Goal: Task Accomplishment & Management: Use online tool/utility

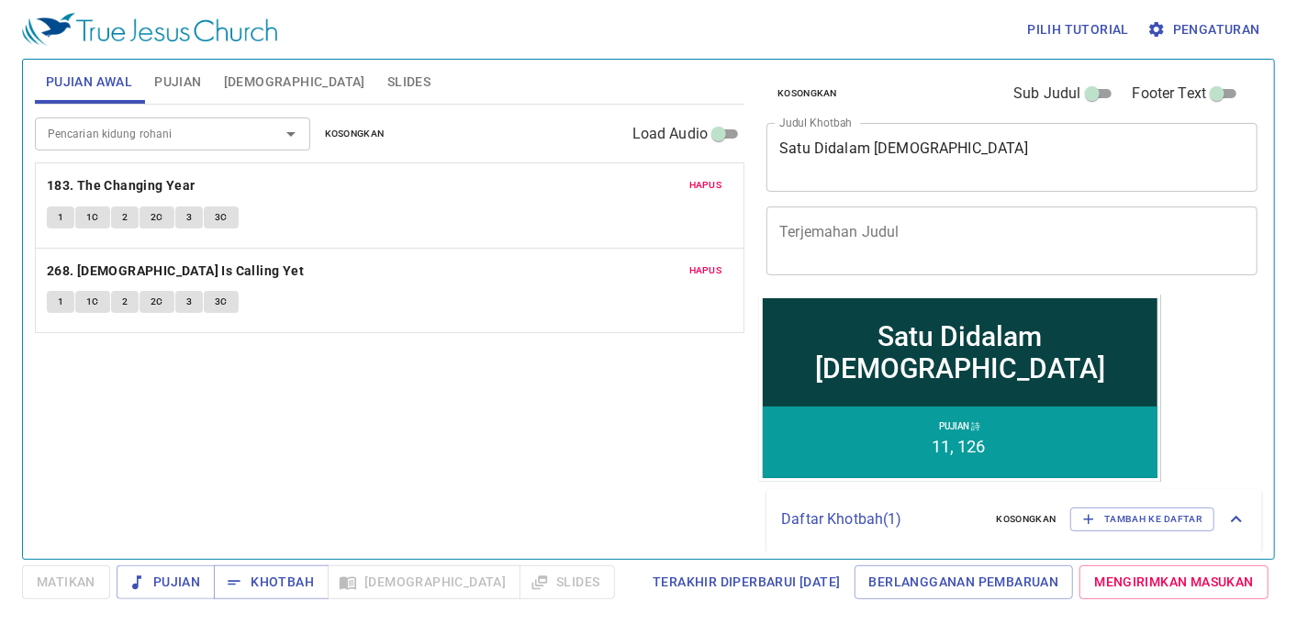
click at [384, 130] on button "Kosongkan" at bounding box center [355, 134] width 82 height 22
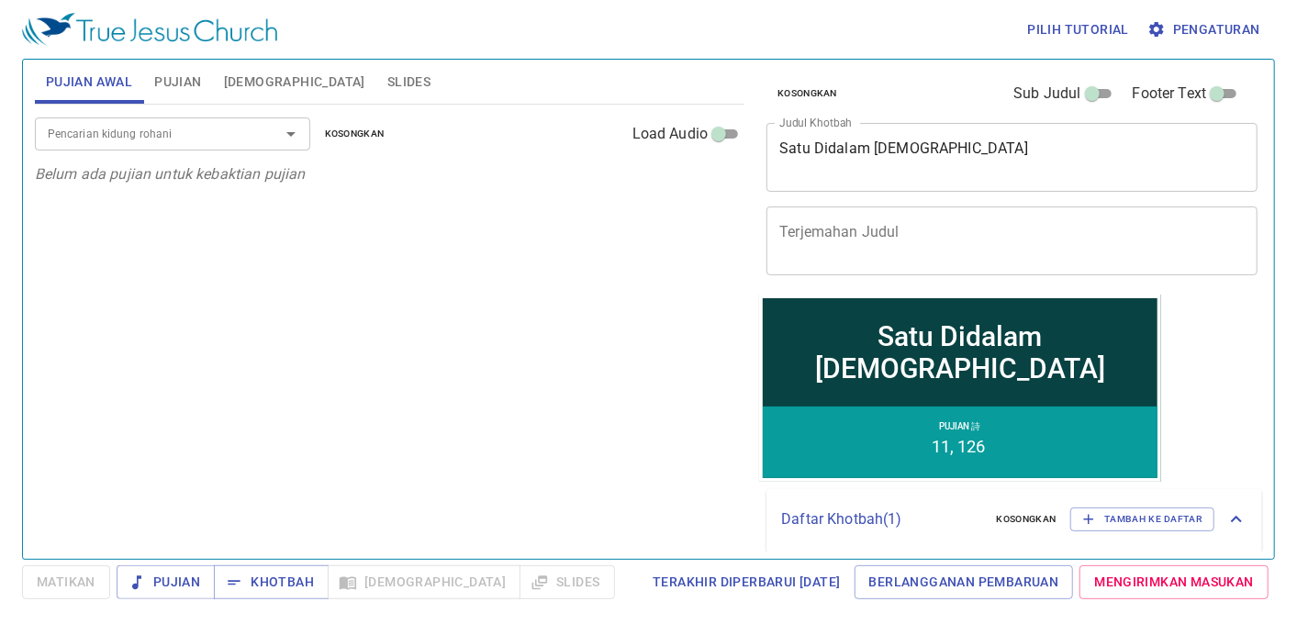
click at [189, 76] on span "Pujian" at bounding box center [177, 82] width 47 height 23
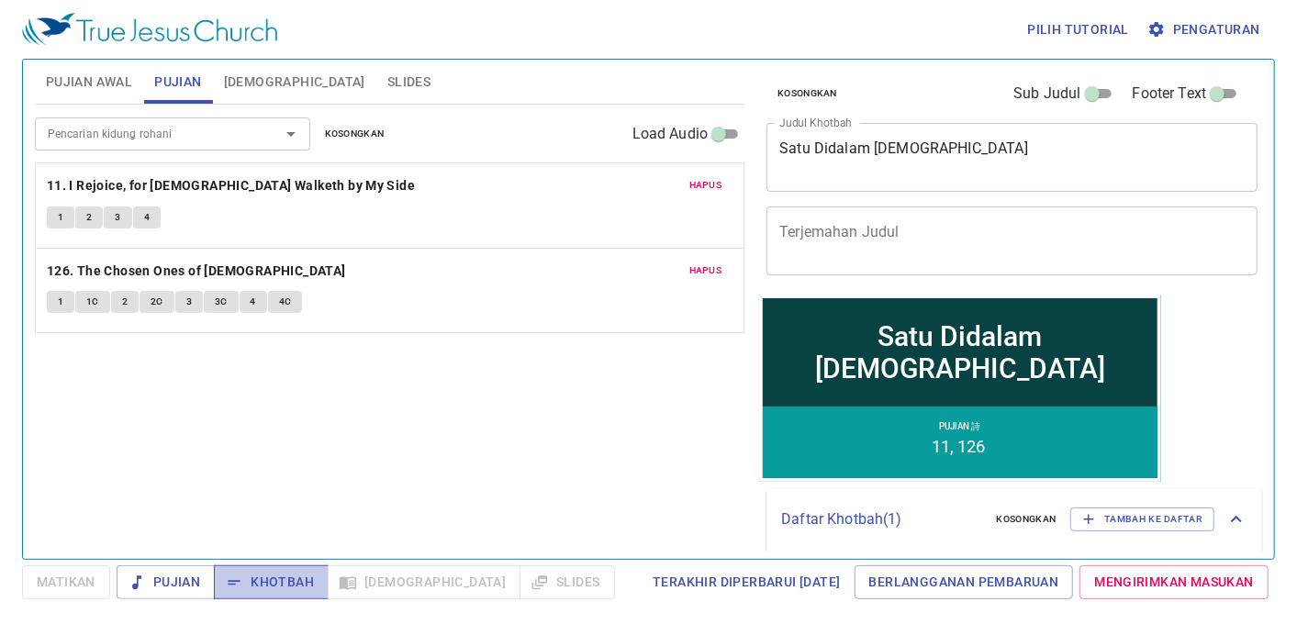
click at [263, 569] on button "Khotbah" at bounding box center [271, 583] width 115 height 34
click at [76, 105] on div "Pencarian kidung rohani Pencarian kidung rohani Kosongkan Load Audio" at bounding box center [390, 134] width 710 height 59
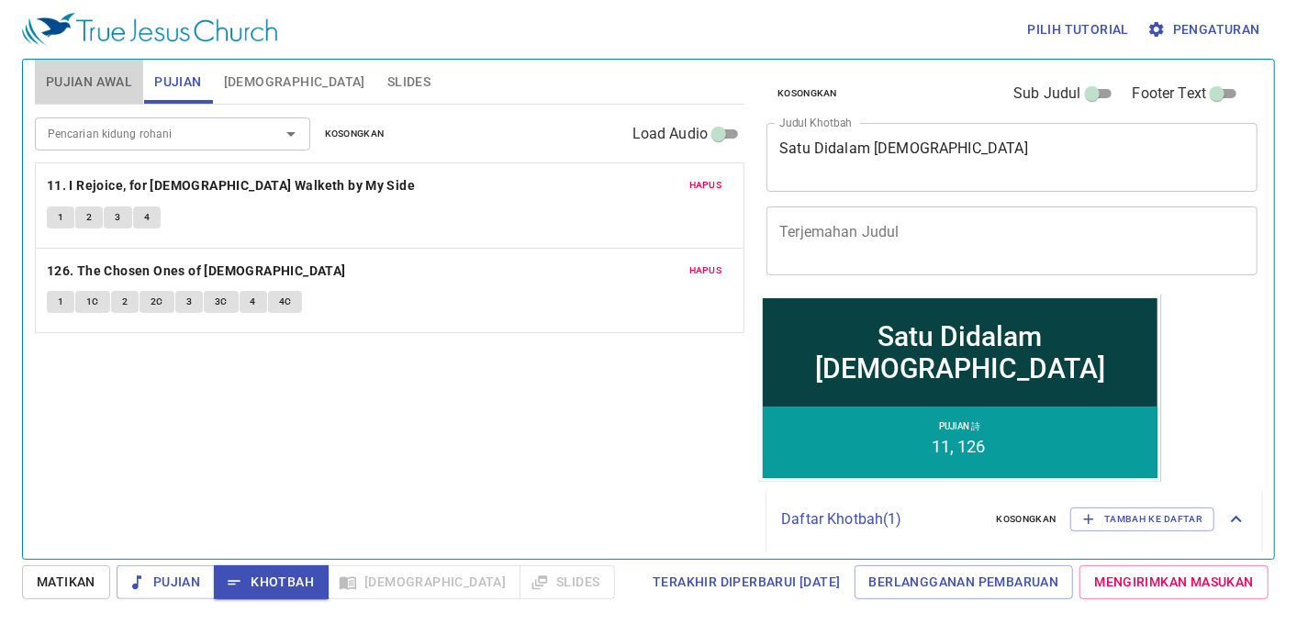
click at [97, 93] on span "Pujian Awal" at bounding box center [89, 82] width 86 height 23
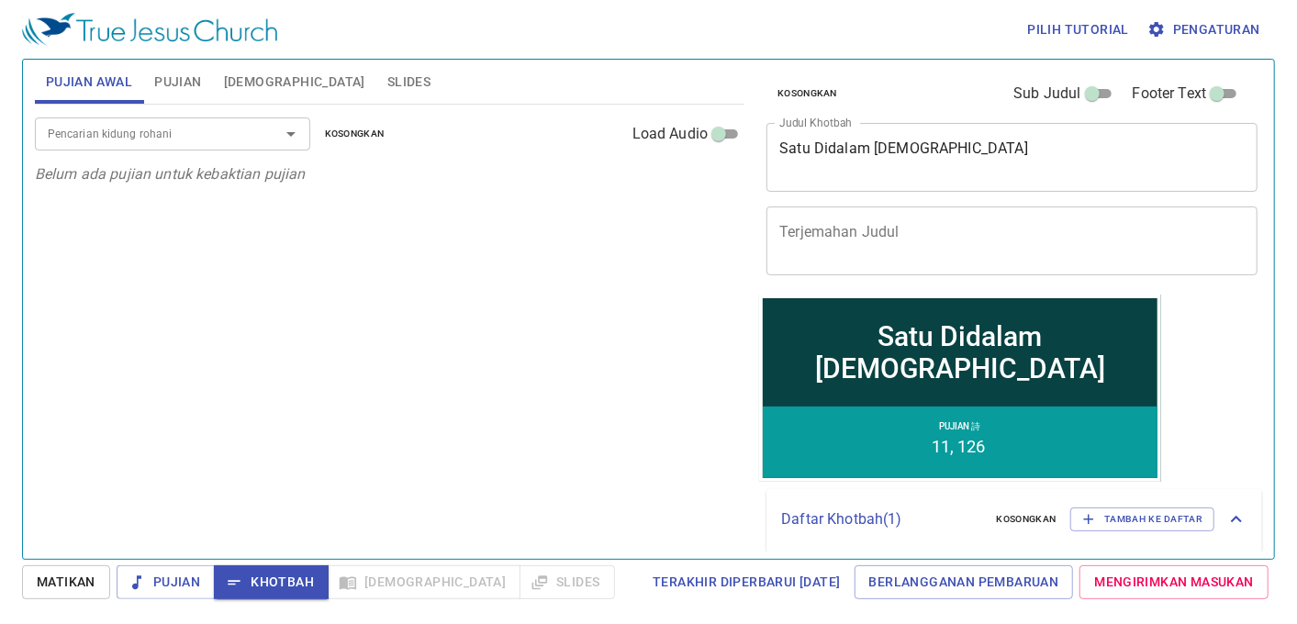
click at [255, 133] on div at bounding box center [278, 134] width 48 height 26
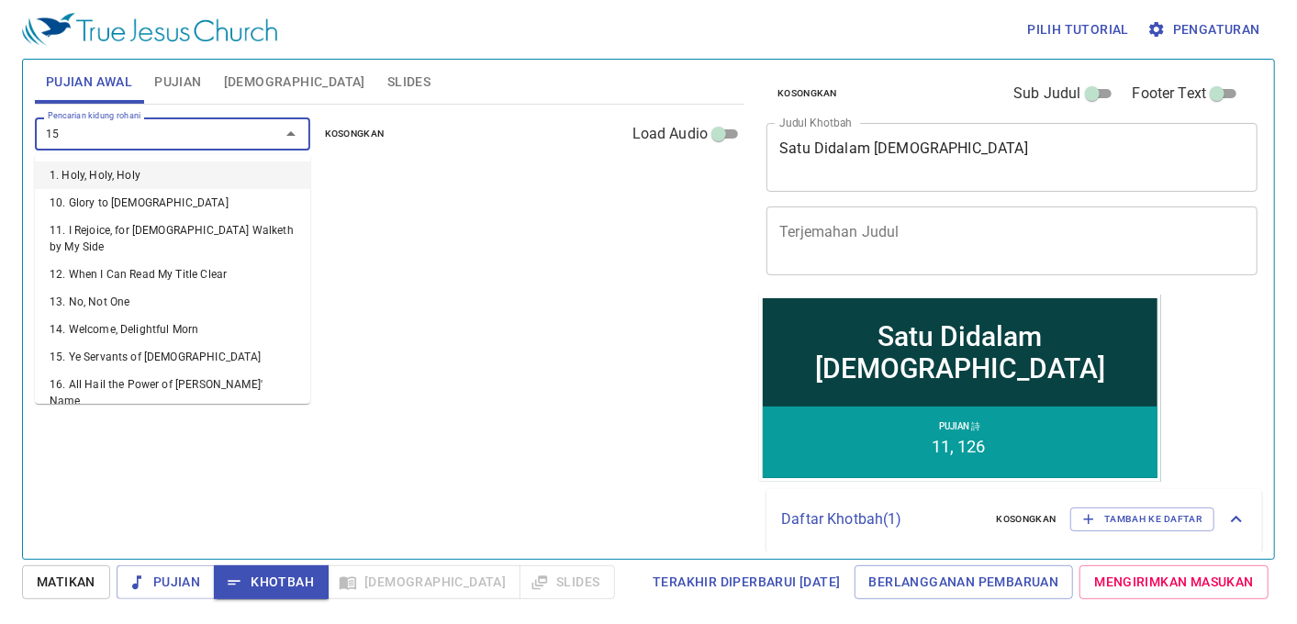
type input "155"
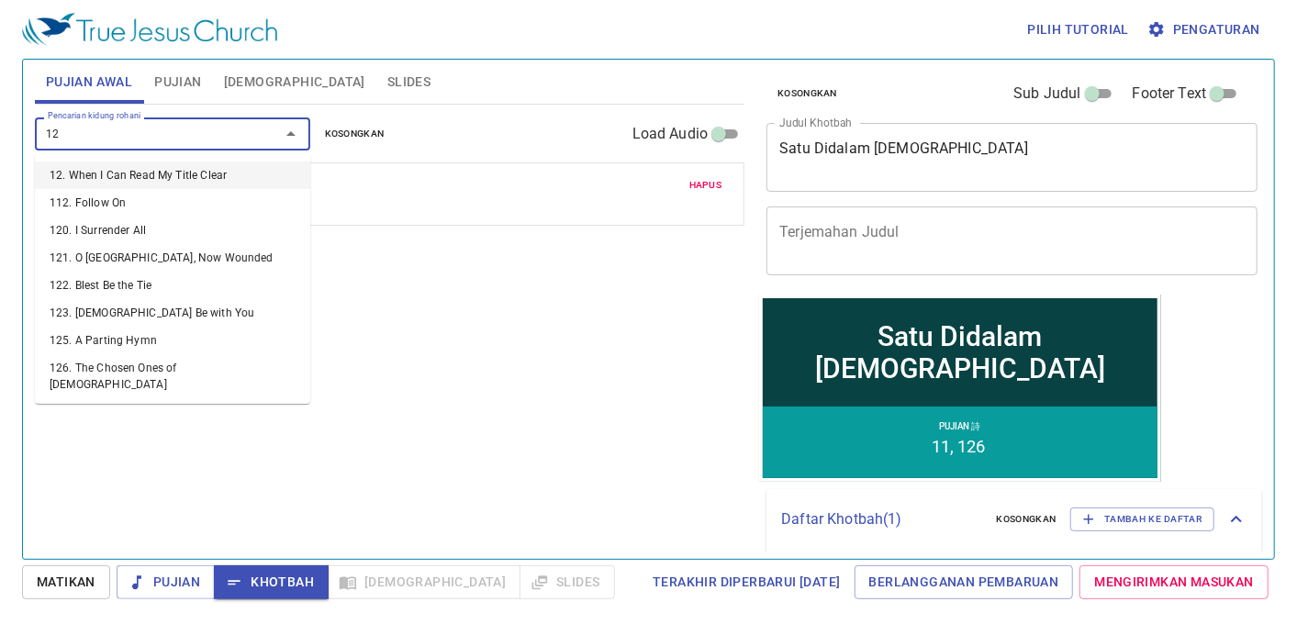
type input "126"
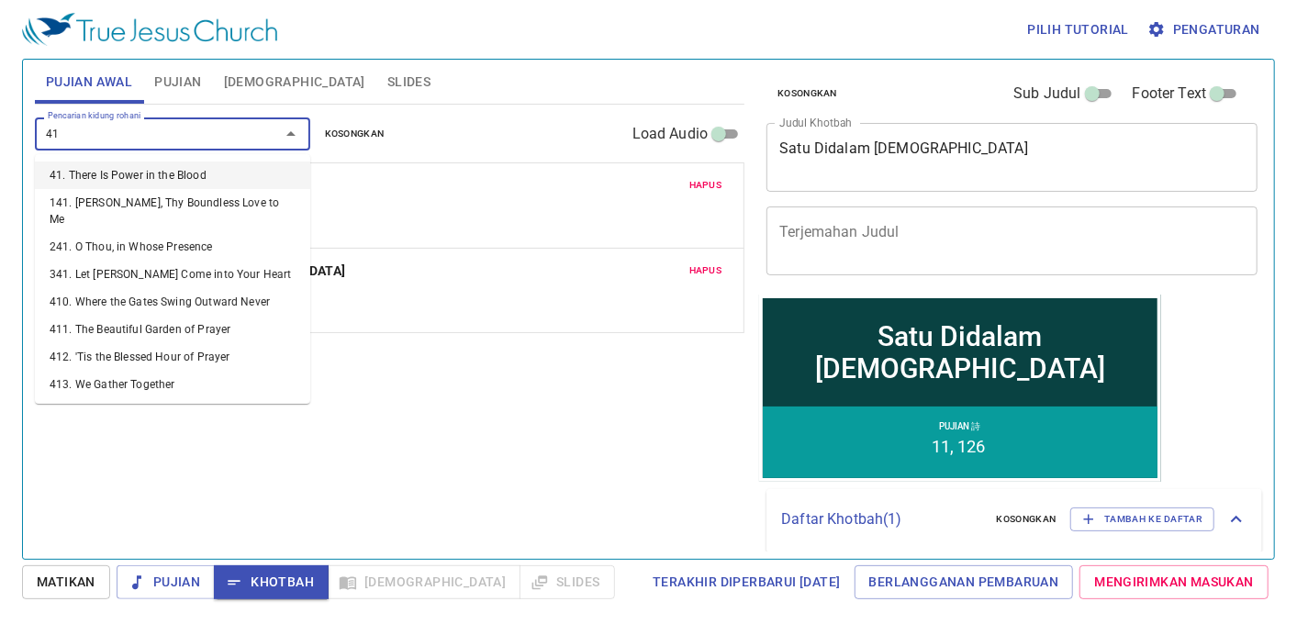
type input "418"
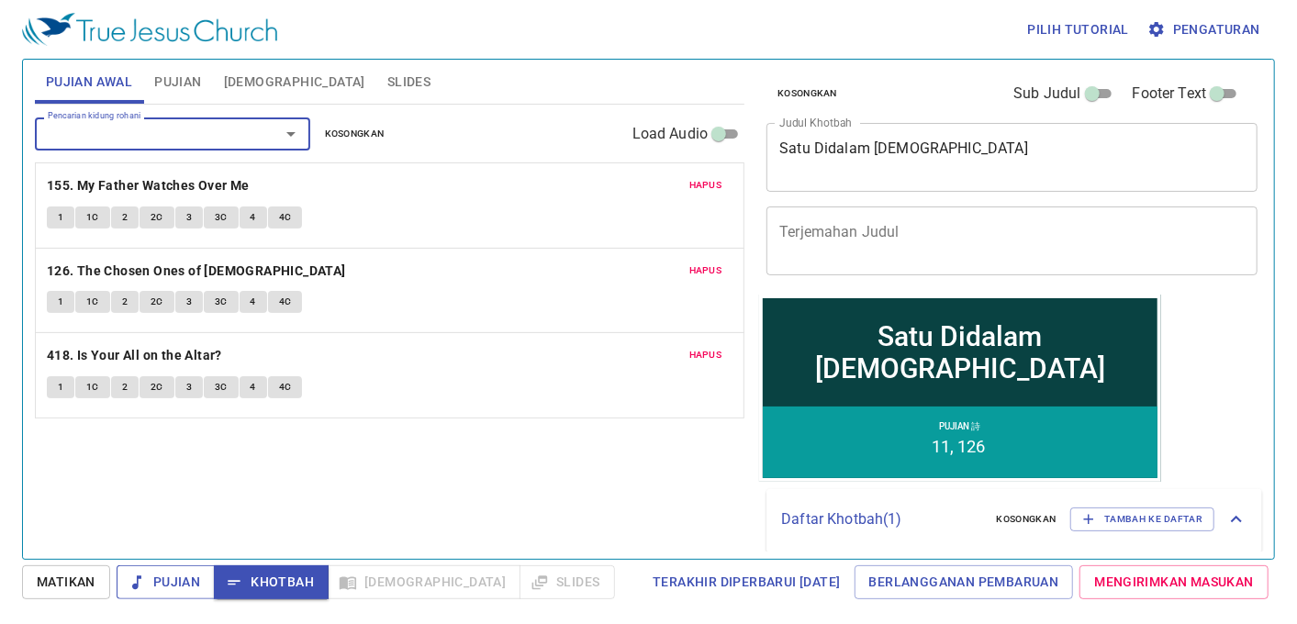
click at [178, 577] on span "Pujian" at bounding box center [165, 582] width 69 height 23
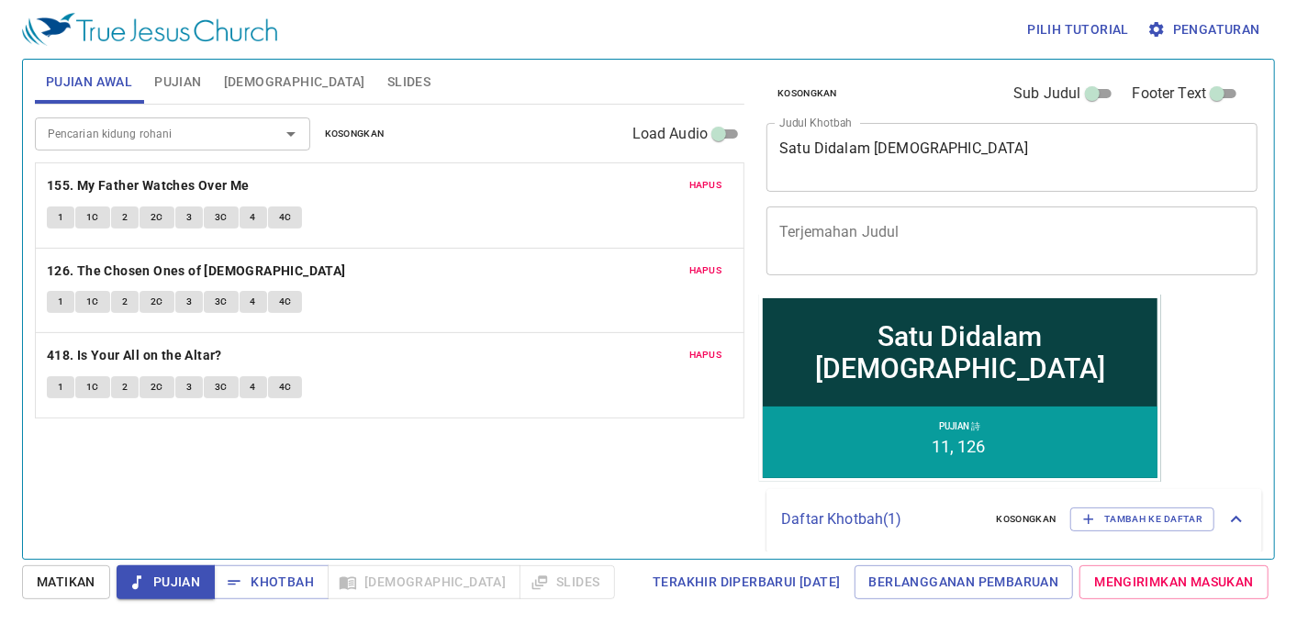
click at [179, 71] on span "Pujian" at bounding box center [177, 82] width 47 height 23
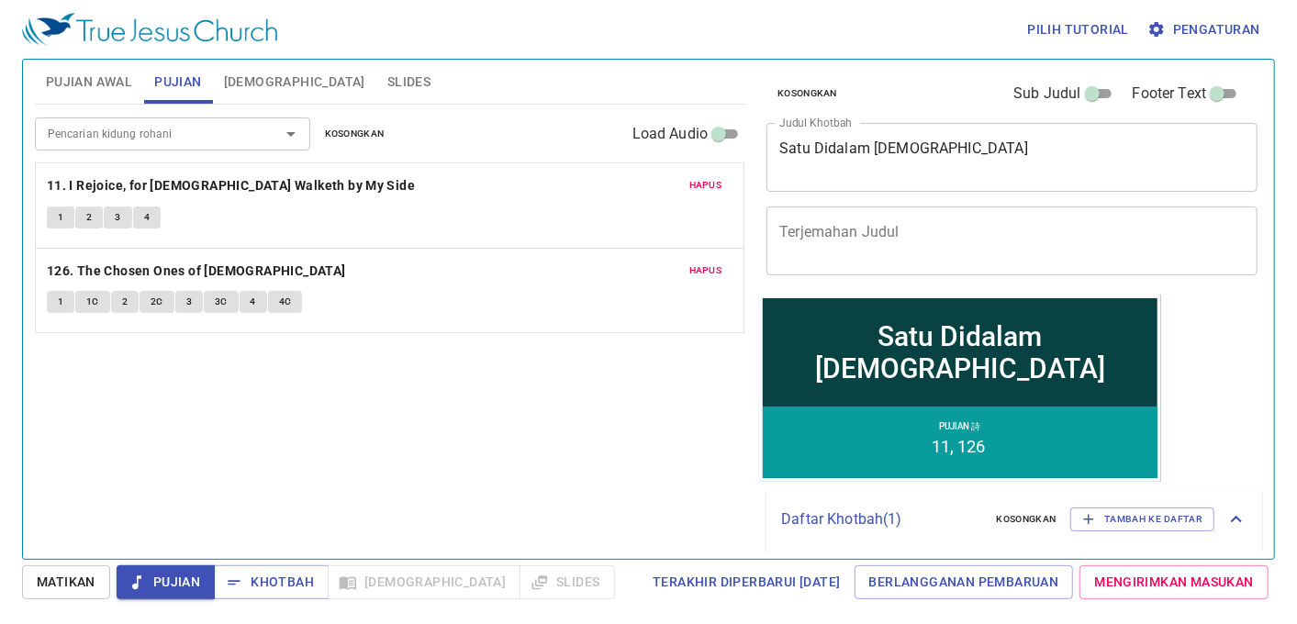
click at [367, 136] on span "Kosongkan" at bounding box center [355, 134] width 60 height 17
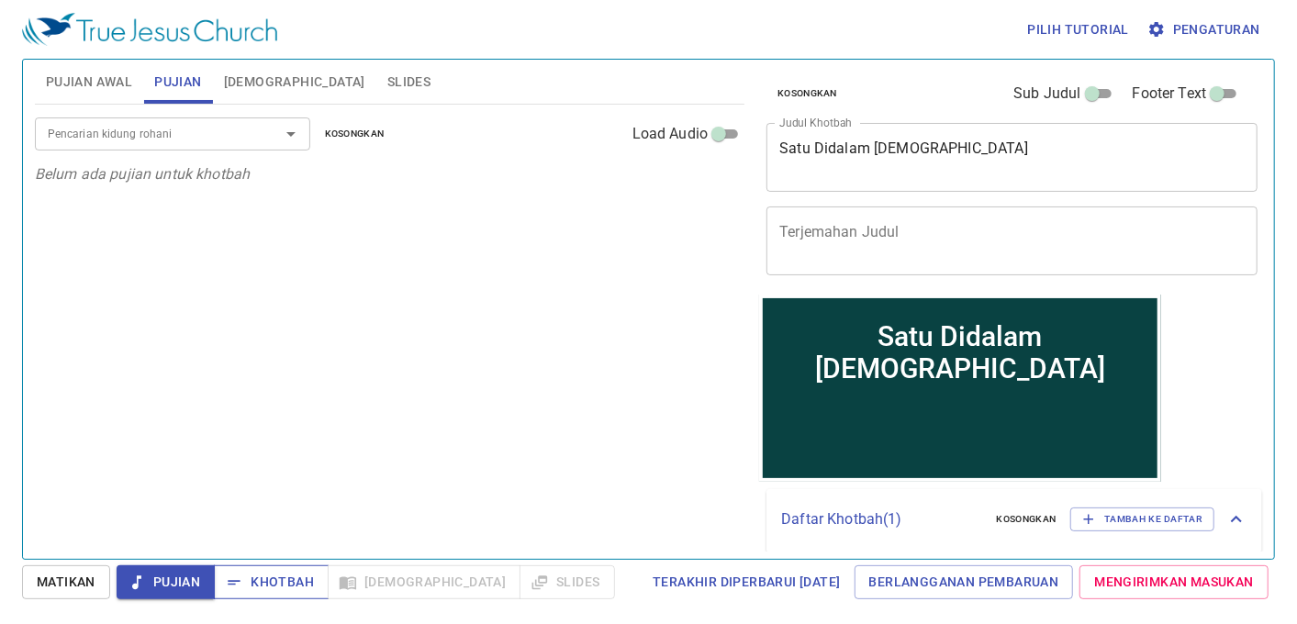
click at [290, 584] on span "Khotbah" at bounding box center [271, 582] width 85 height 23
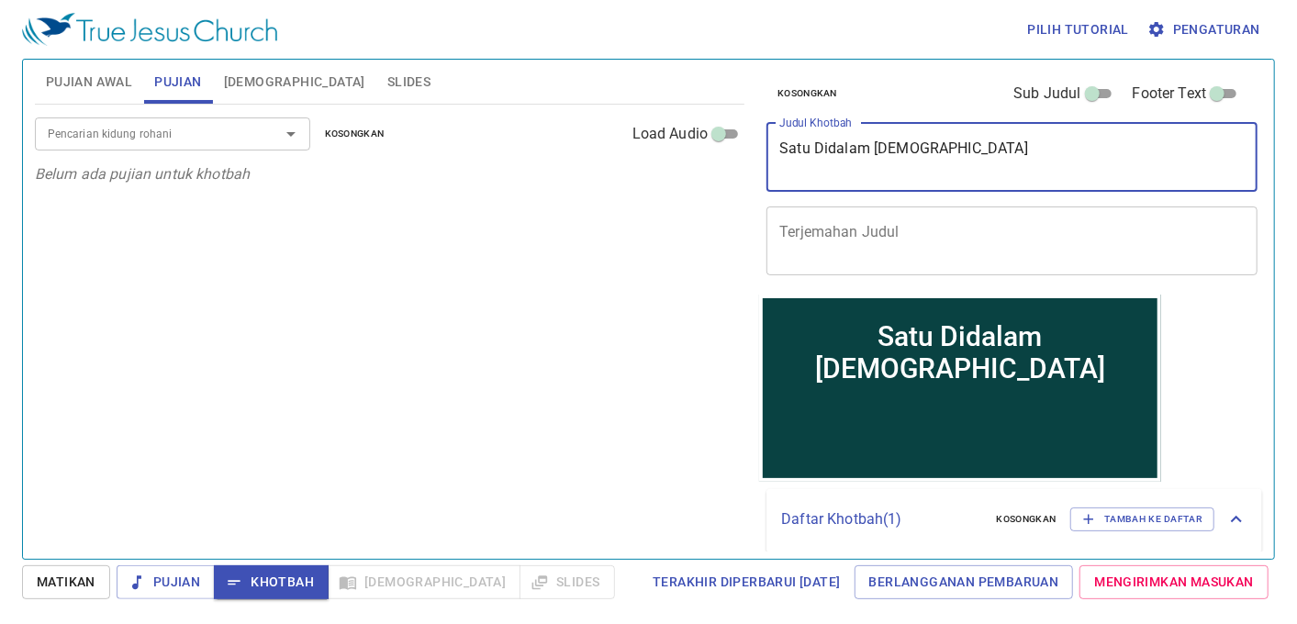
drag, startPoint x: 947, startPoint y: 159, endPoint x: 608, endPoint y: 152, distance: 338.8
click at [608, 152] on div "Pujian Awal Pujian Alkitab Slides Pencarian kidung rohani Pencarian kidung roha…" at bounding box center [649, 301] width 1242 height 499
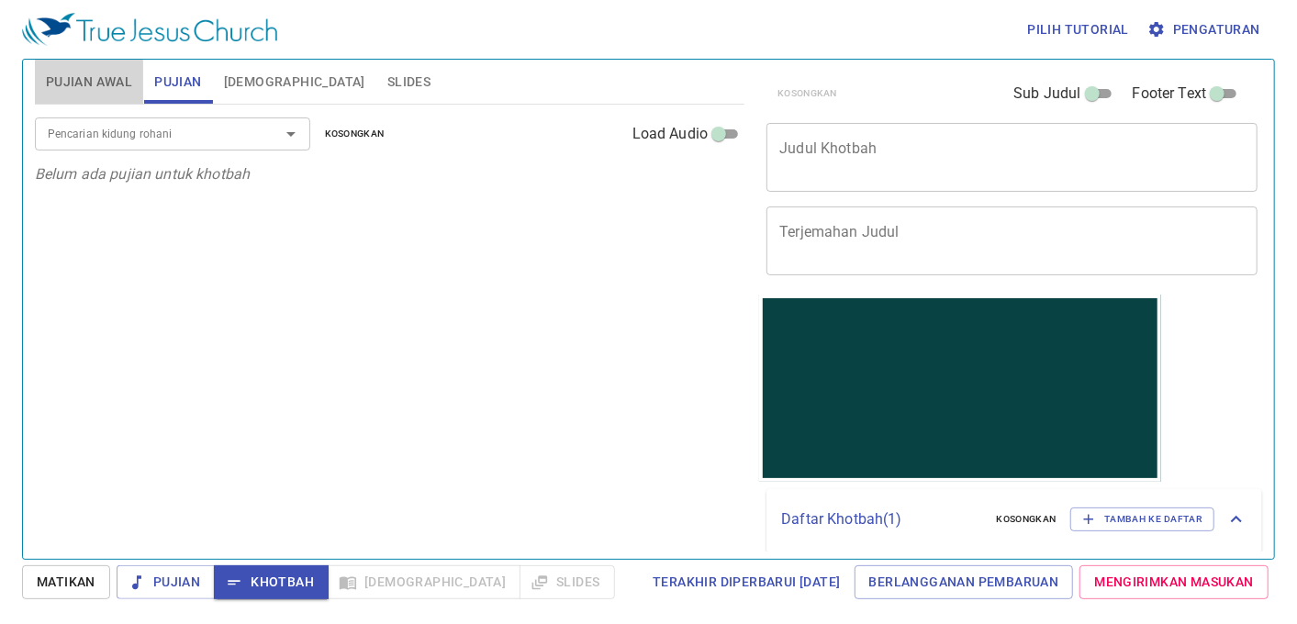
click at [83, 92] on span "Pujian Awal" at bounding box center [89, 82] width 86 height 23
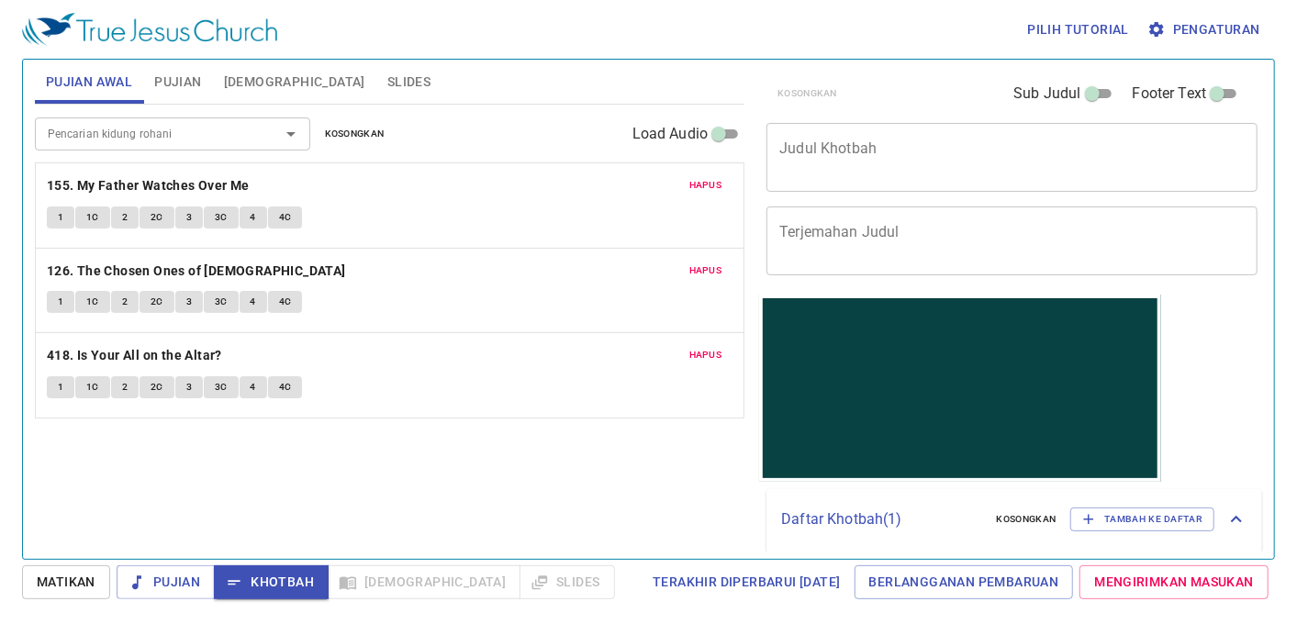
click at [173, 93] on span "Pujian" at bounding box center [177, 82] width 47 height 23
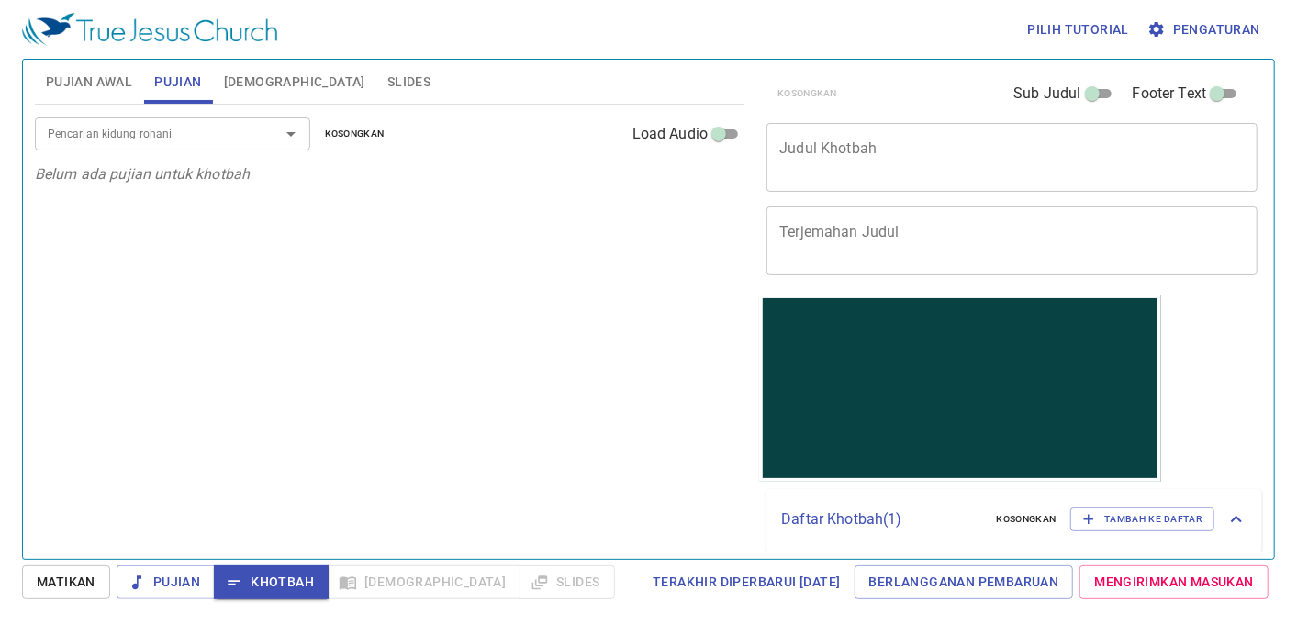
click at [858, 156] on textarea "Judul Khotbah" at bounding box center [1011, 157] width 465 height 35
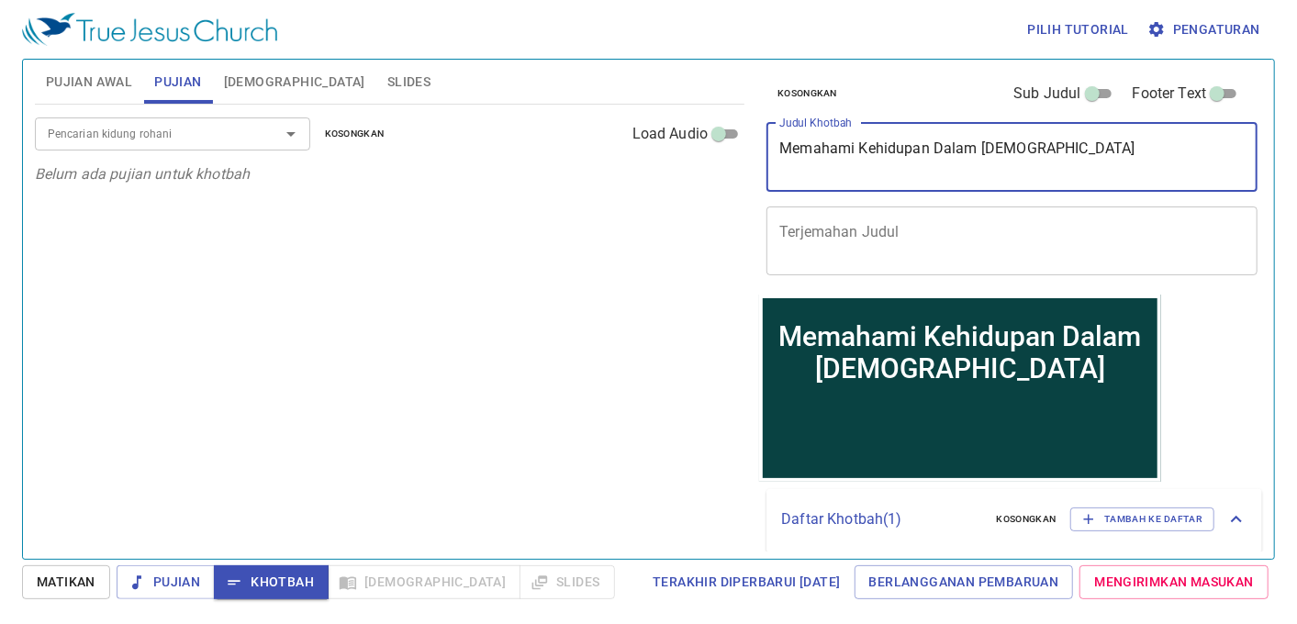
type textarea "Memahami Kehidupan Dalam [DEMOGRAPHIC_DATA]"
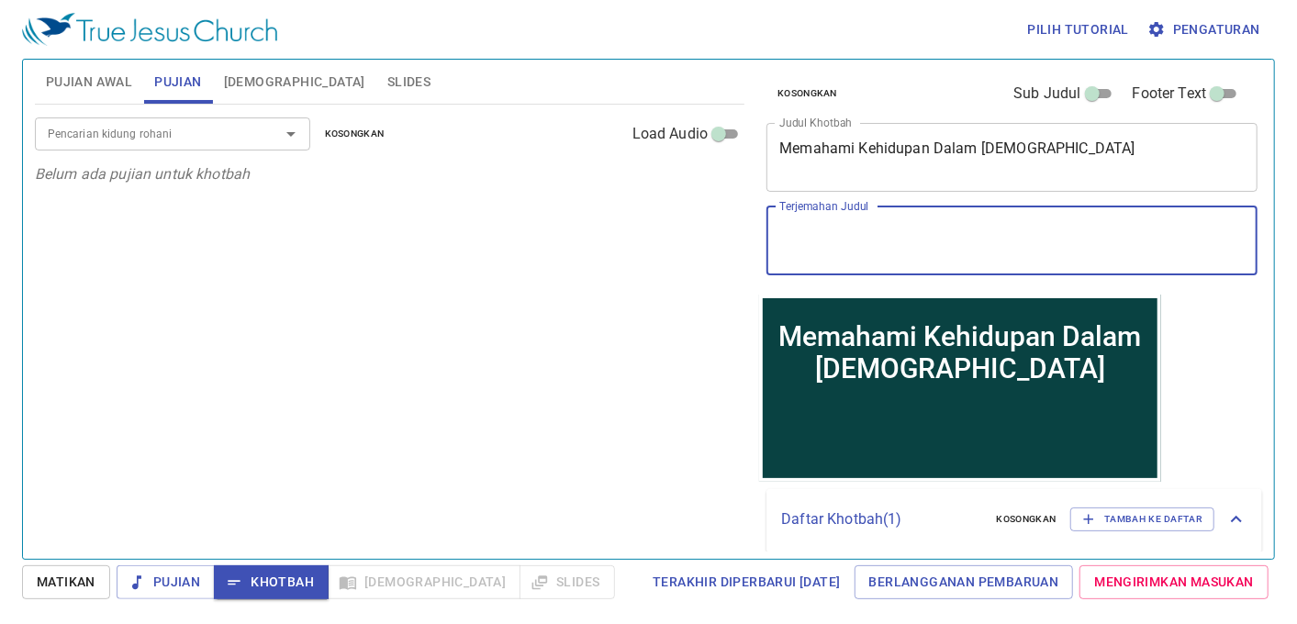
click at [860, 231] on textarea "Terjemahan Judul" at bounding box center [1011, 240] width 465 height 35
click at [130, 144] on input "Pencarian kidung rohani" at bounding box center [145, 133] width 210 height 21
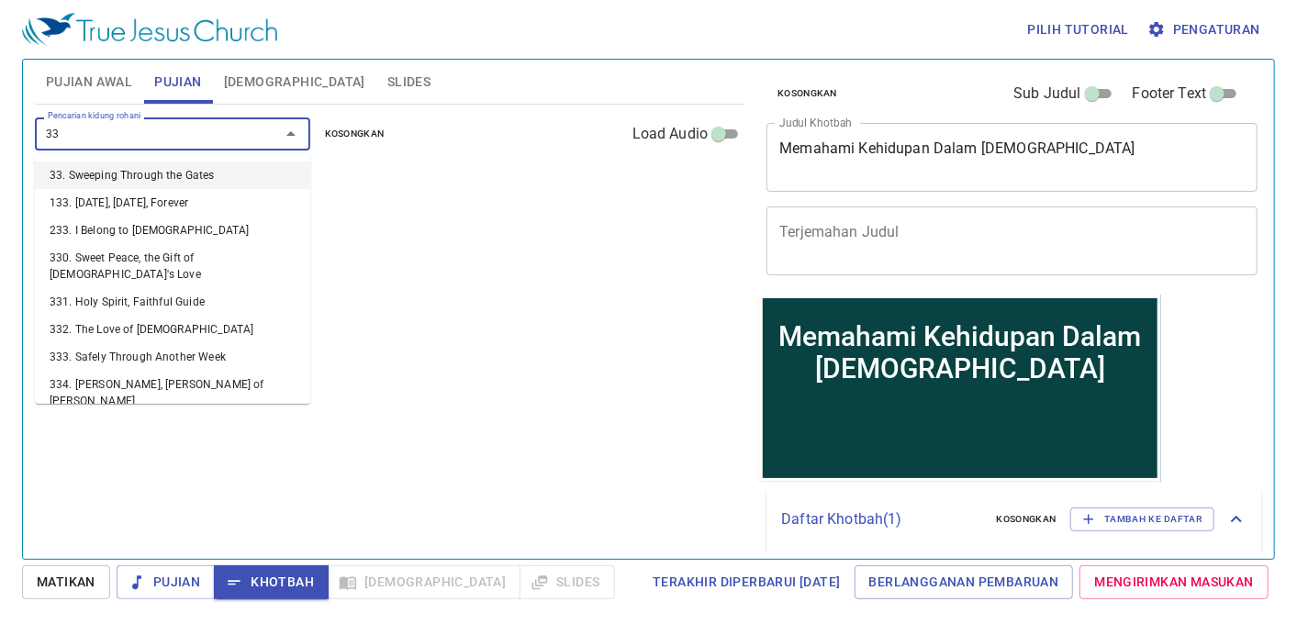
type input "333"
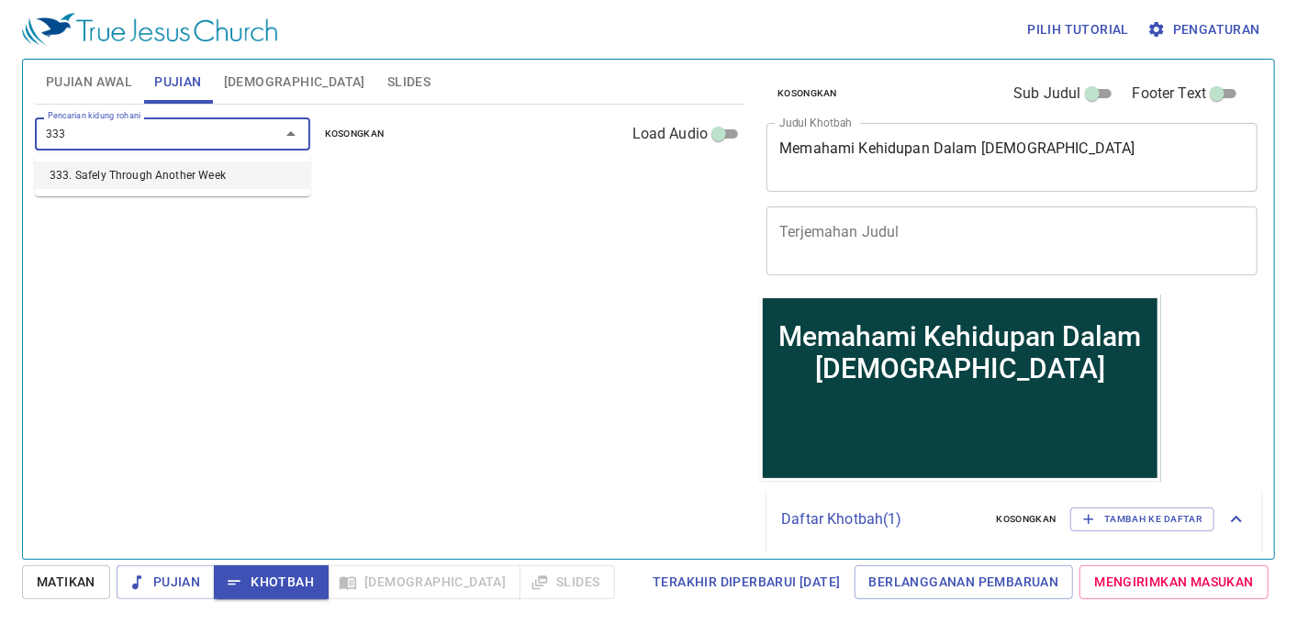
click at [141, 167] on li "333. Safely Through Another Week" at bounding box center [172, 176] width 275 height 28
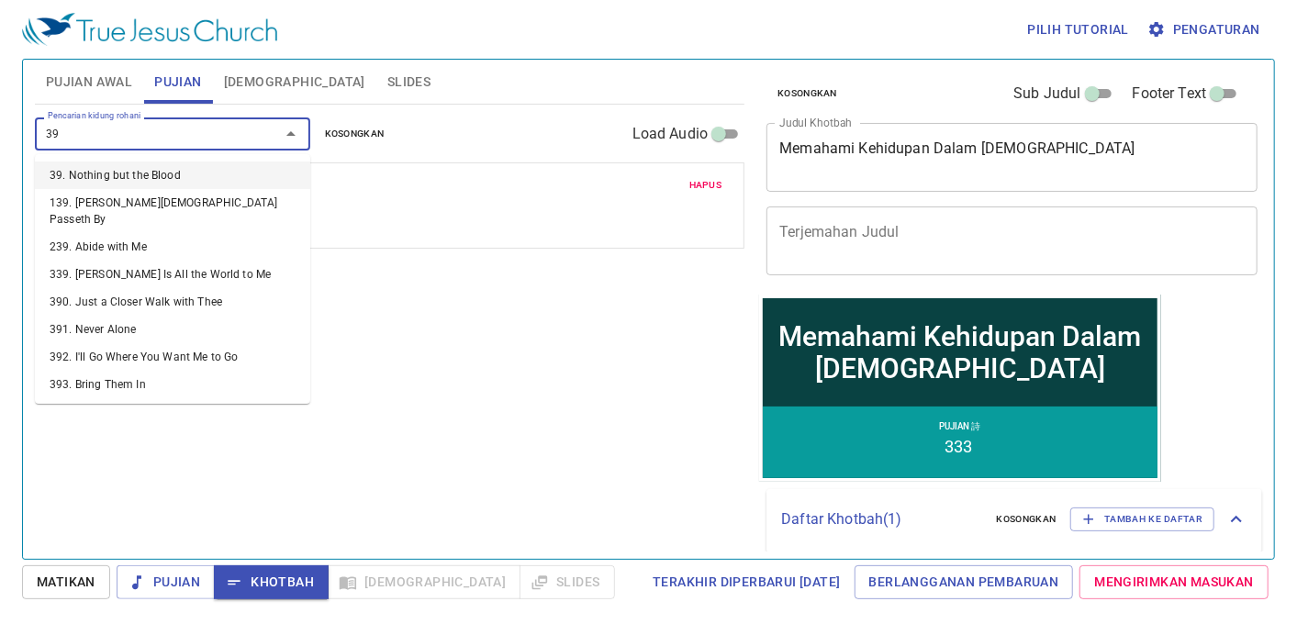
type input "397"
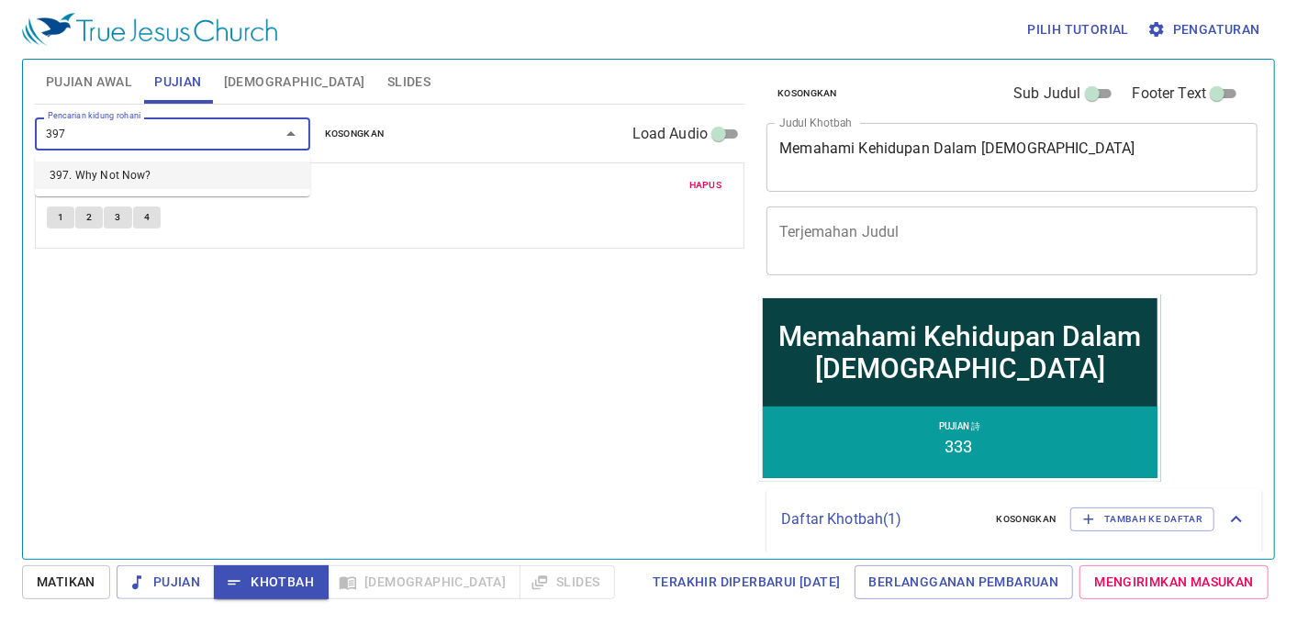
click at [120, 173] on li "397. Why Not Now?" at bounding box center [172, 176] width 275 height 28
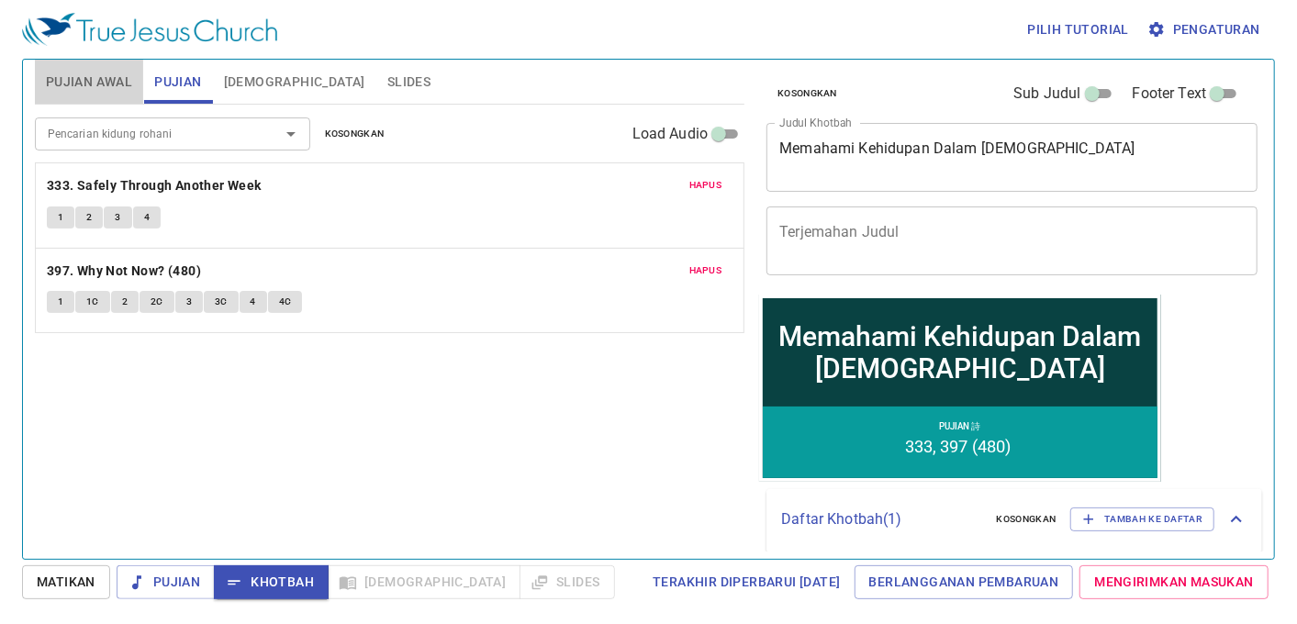
click at [114, 81] on span "Pujian Awal" at bounding box center [89, 82] width 86 height 23
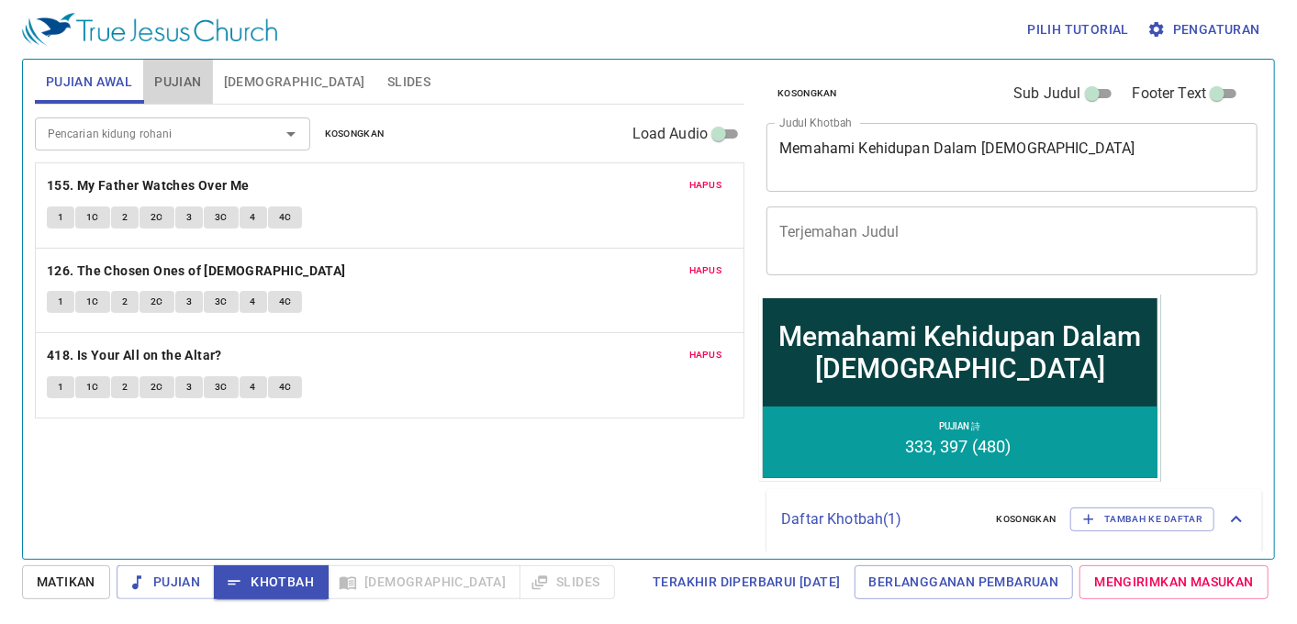
click at [178, 90] on span "Pujian" at bounding box center [177, 82] width 47 height 23
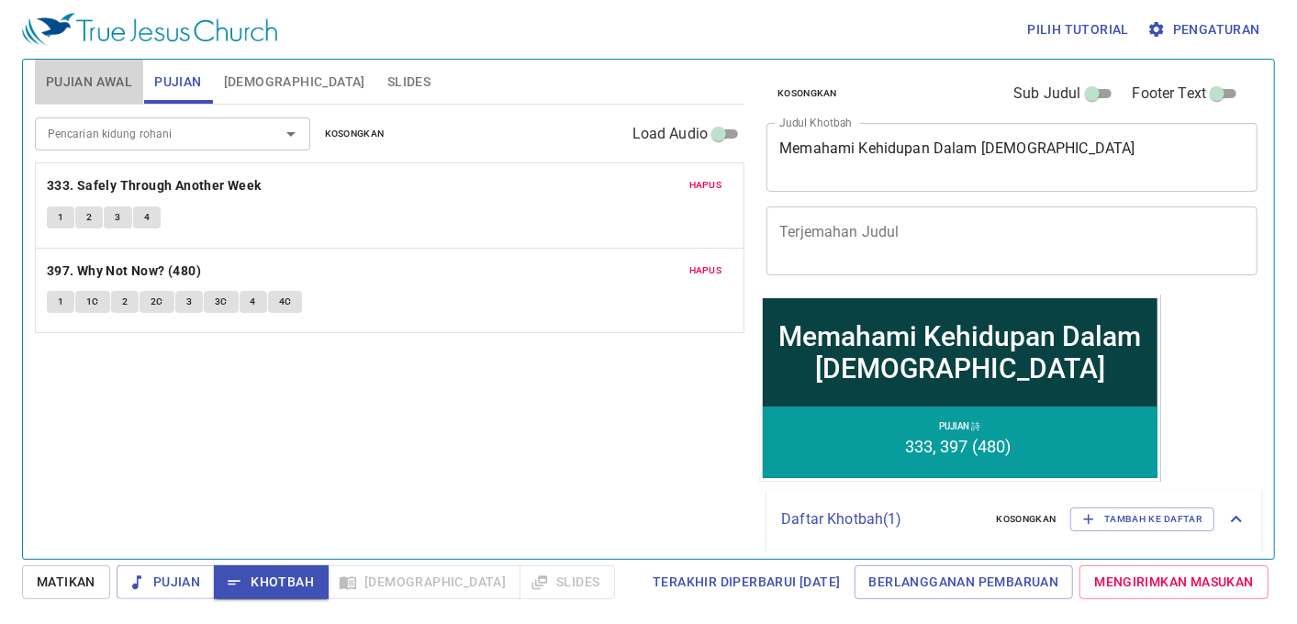
click at [65, 89] on span "Pujian Awal" at bounding box center [89, 82] width 86 height 23
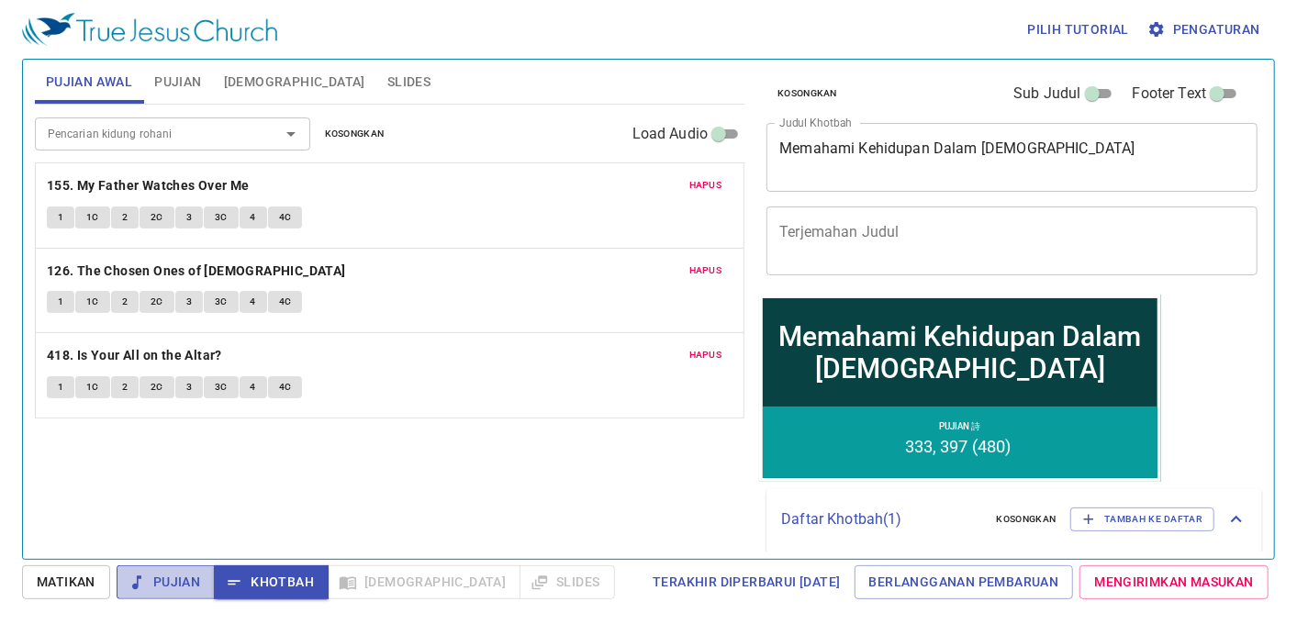
click at [162, 597] on button "Pujian" at bounding box center [166, 583] width 98 height 34
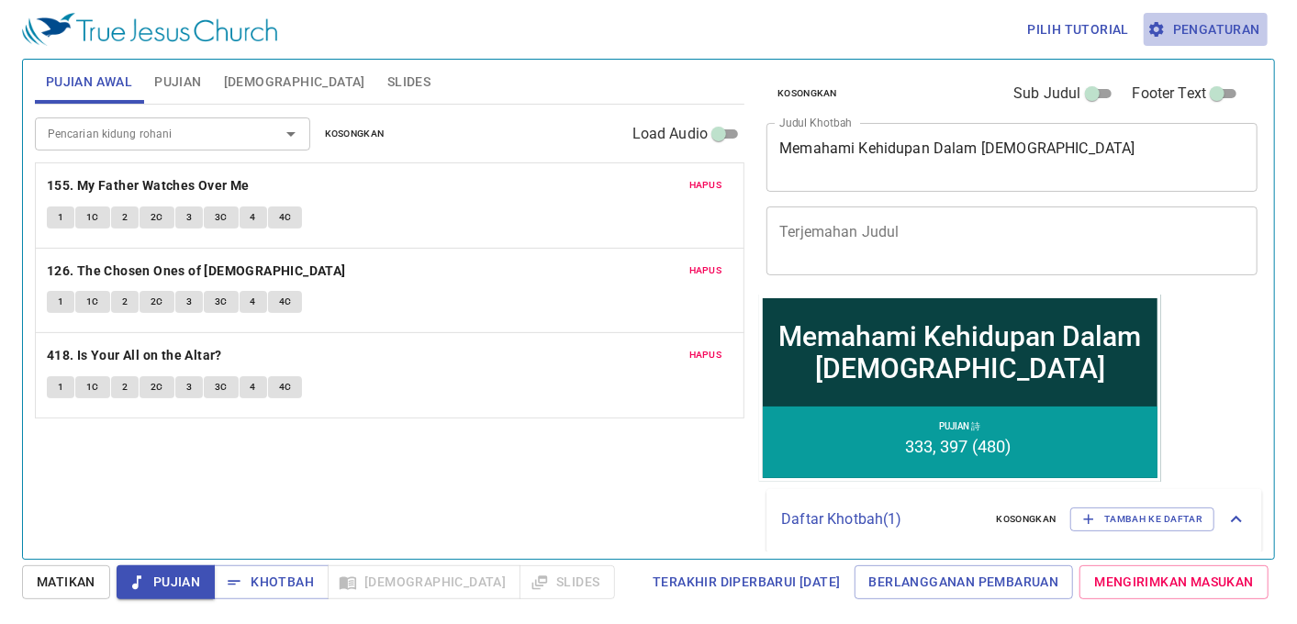
click at [1172, 37] on span "Pengaturan" at bounding box center [1205, 29] width 109 height 23
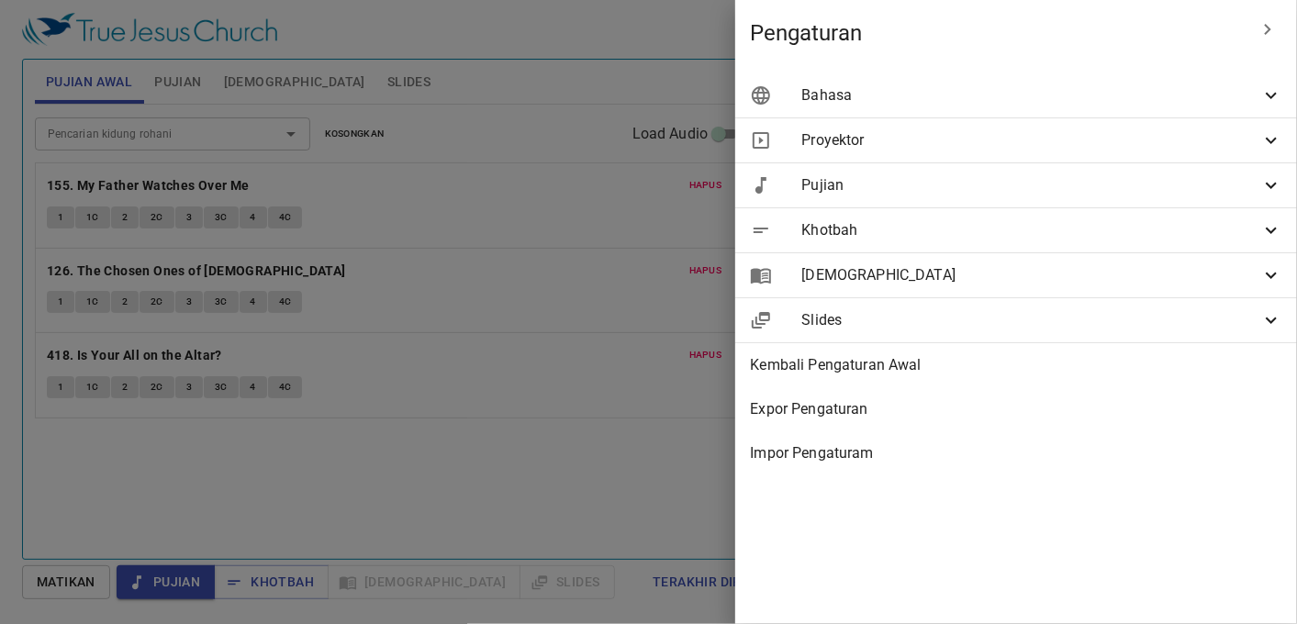
click at [935, 231] on span "Khotbah" at bounding box center [1031, 230] width 459 height 22
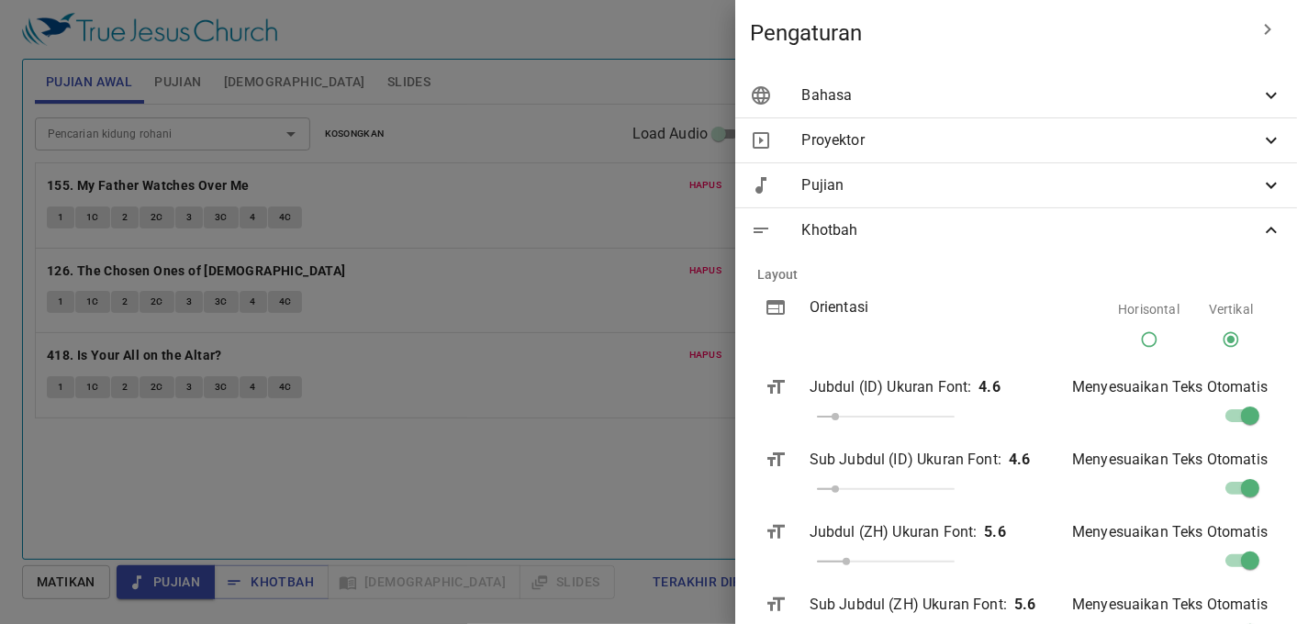
click at [935, 231] on span "Khotbah" at bounding box center [1031, 230] width 459 height 22
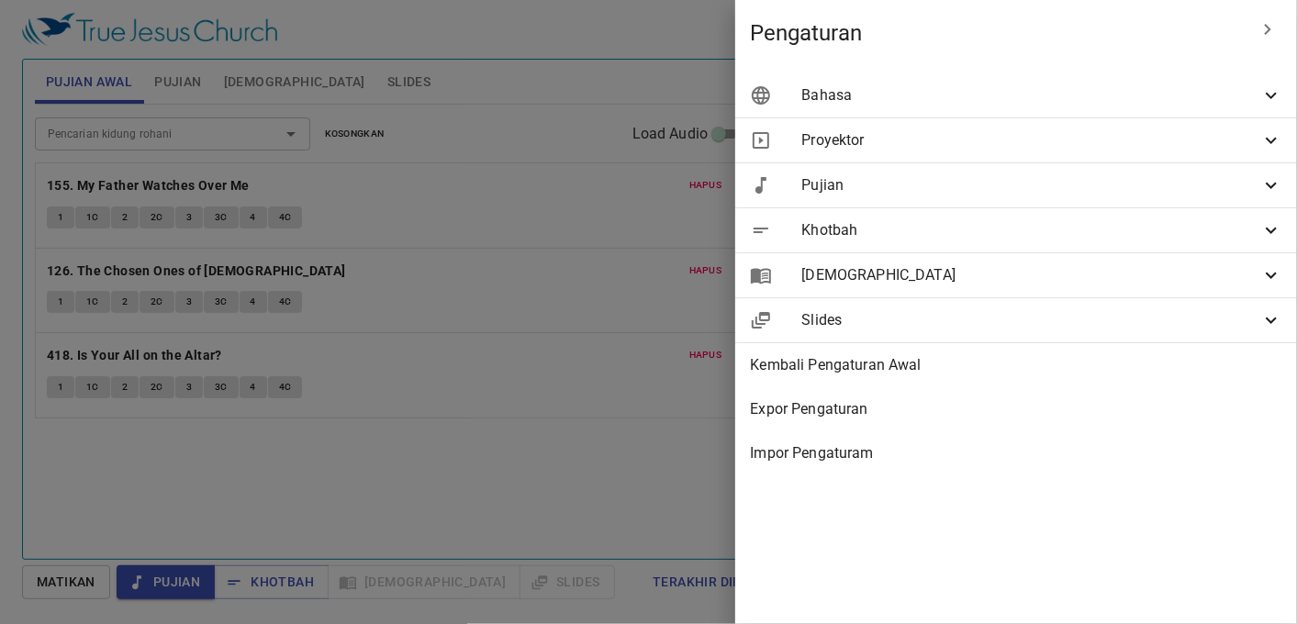
click at [898, 316] on span "Slides" at bounding box center [1031, 320] width 459 height 22
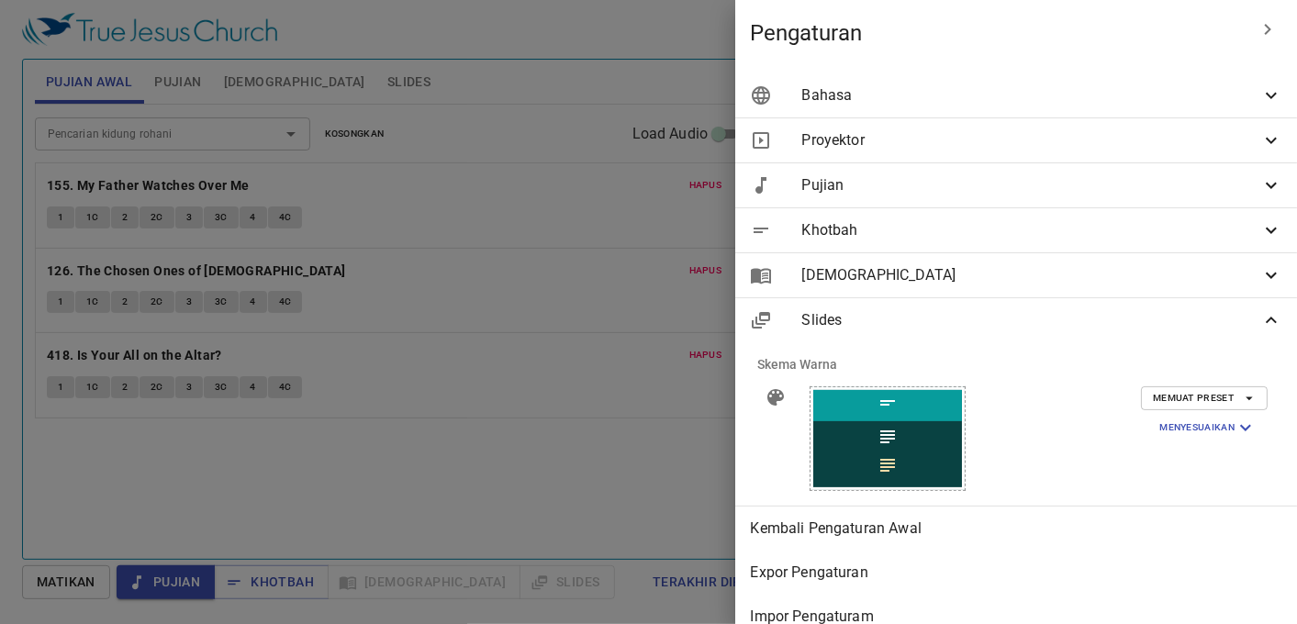
click at [1197, 402] on span "Memuat Preset" at bounding box center [1204, 398] width 103 height 17
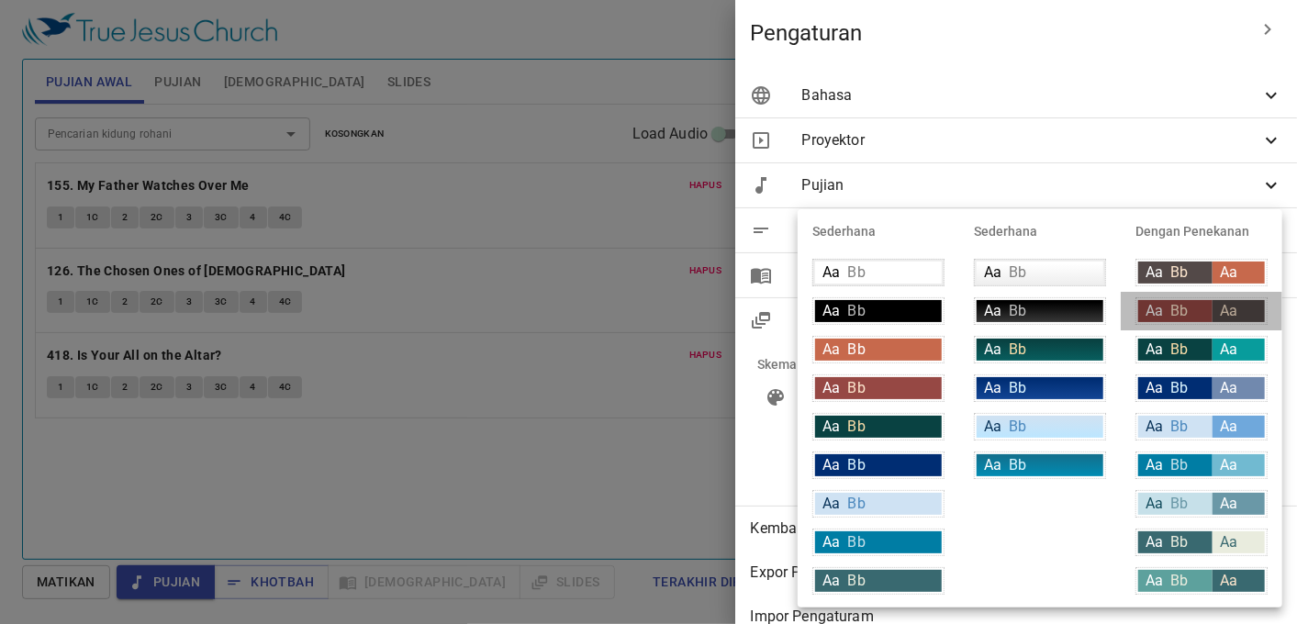
click at [1189, 313] on div "Aa Bb" at bounding box center [1175, 311] width 74 height 22
type input "#964844"
type input "#fce5cd"
type input "#534948"
type input "#fce5cd"
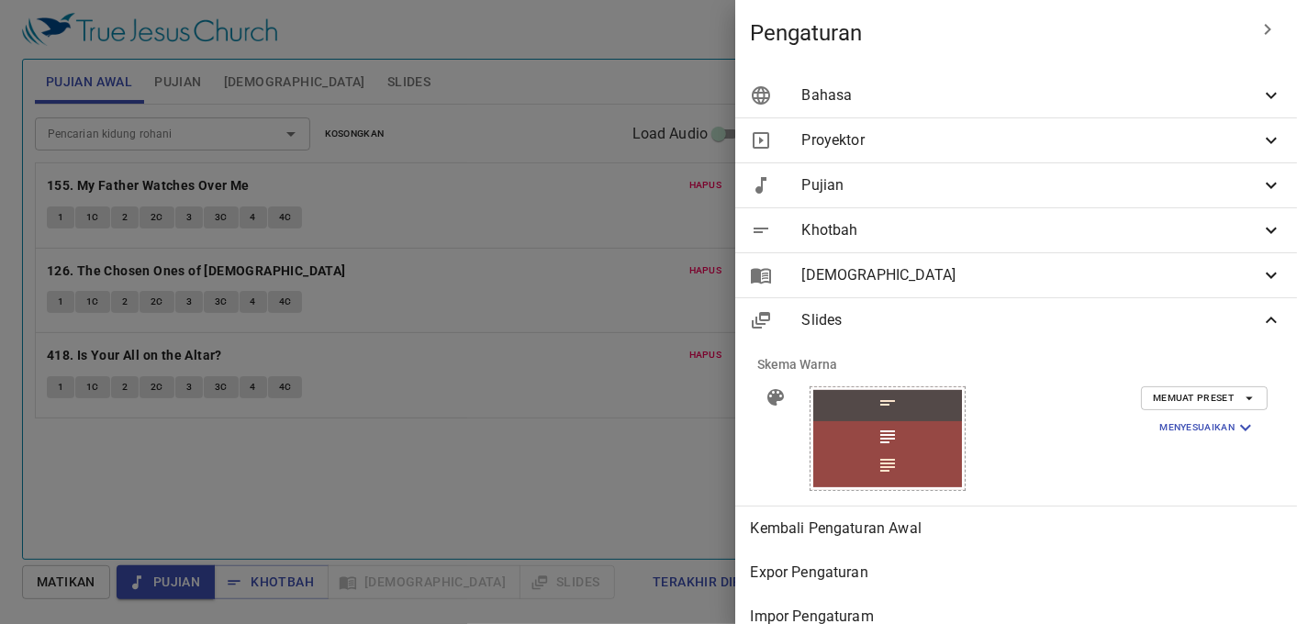
click at [572, 443] on div at bounding box center [648, 312] width 1297 height 624
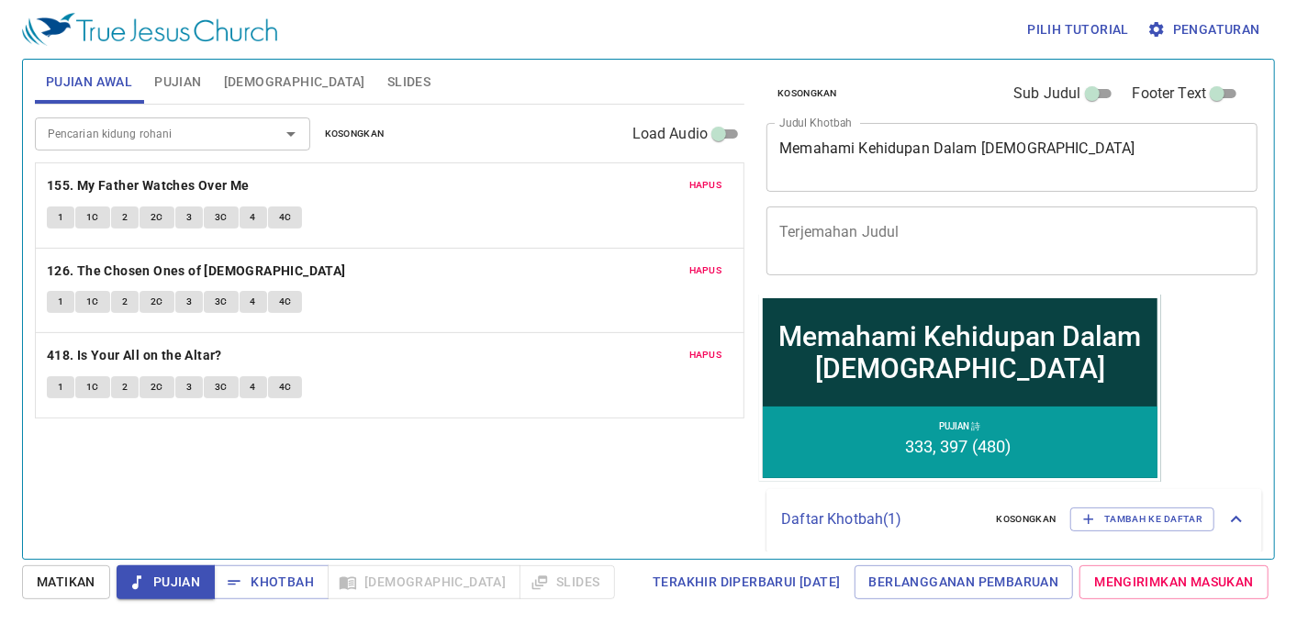
click at [1219, 29] on span "Pengaturan" at bounding box center [1205, 29] width 109 height 23
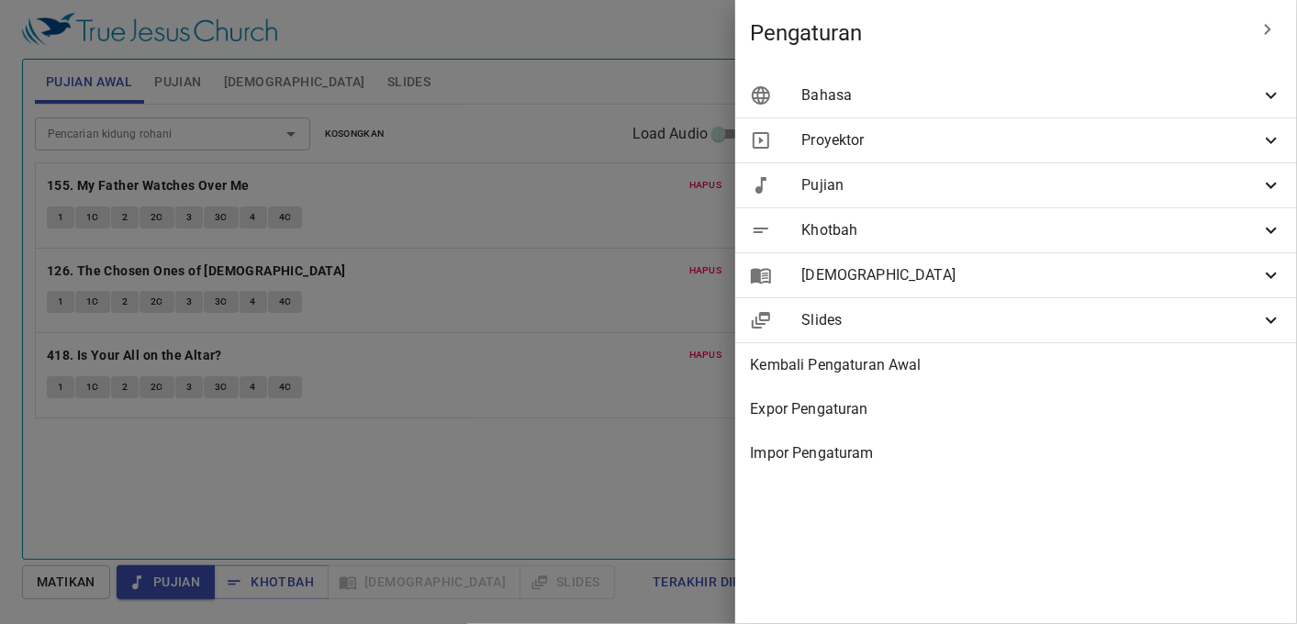
click at [927, 312] on span "Slides" at bounding box center [1031, 320] width 459 height 22
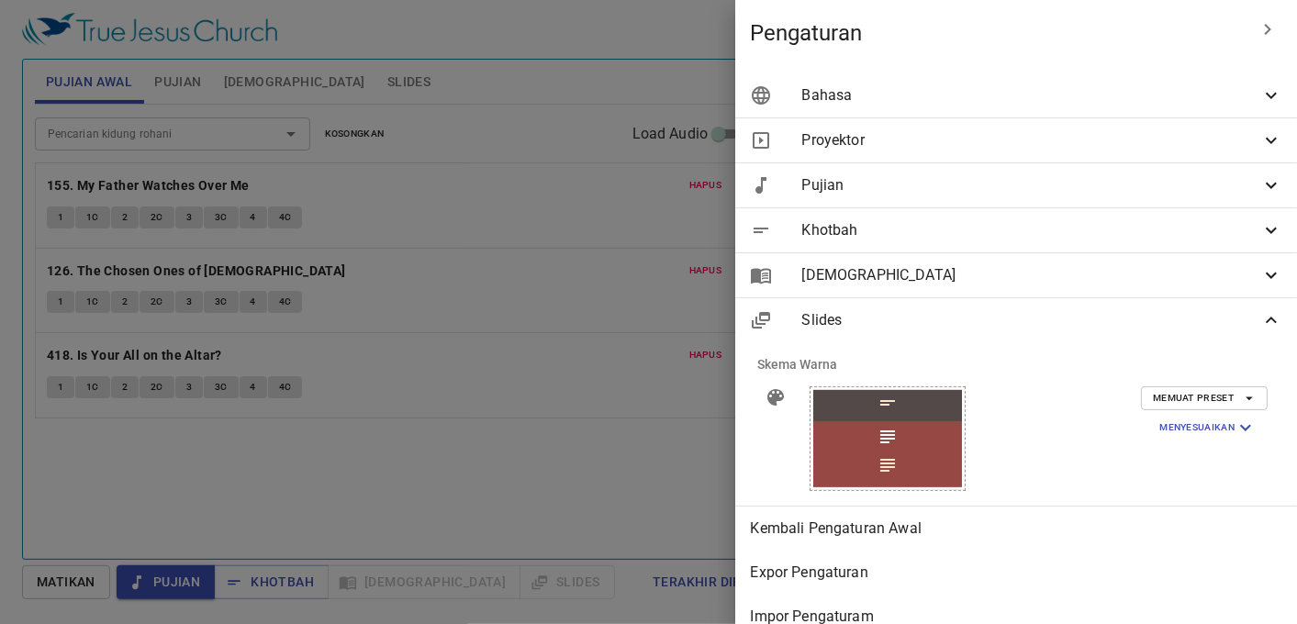
scroll to position [37, 0]
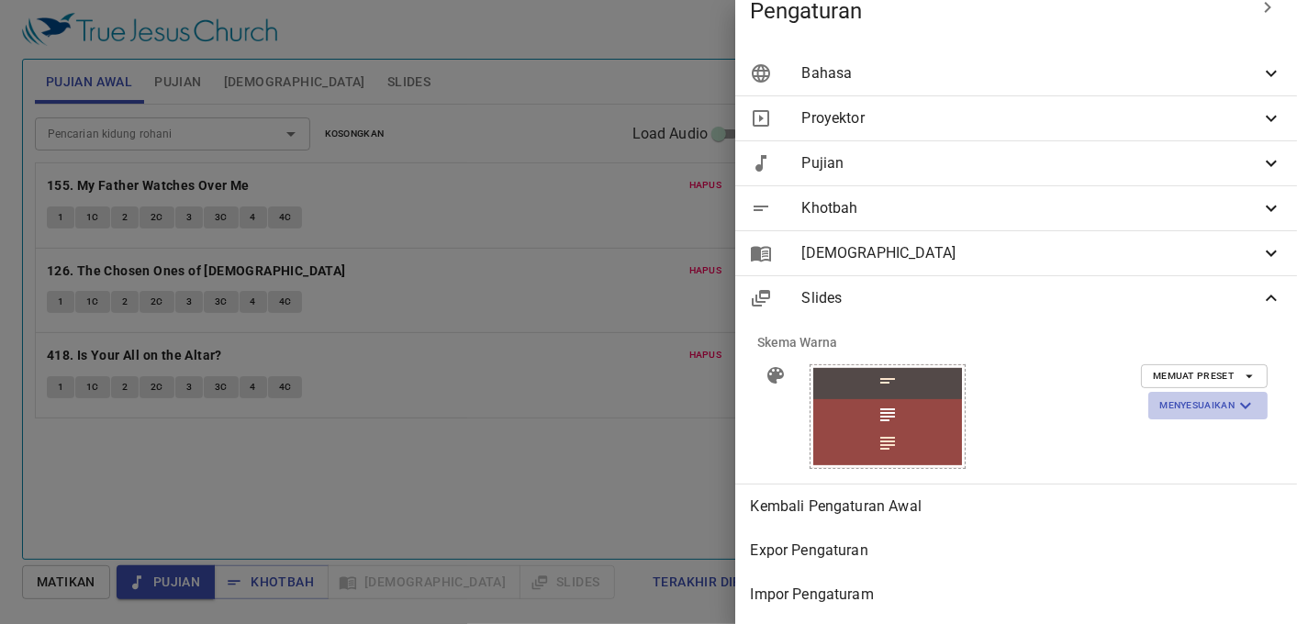
click at [1173, 395] on span "Menyesuaikan" at bounding box center [1208, 406] width 97 height 22
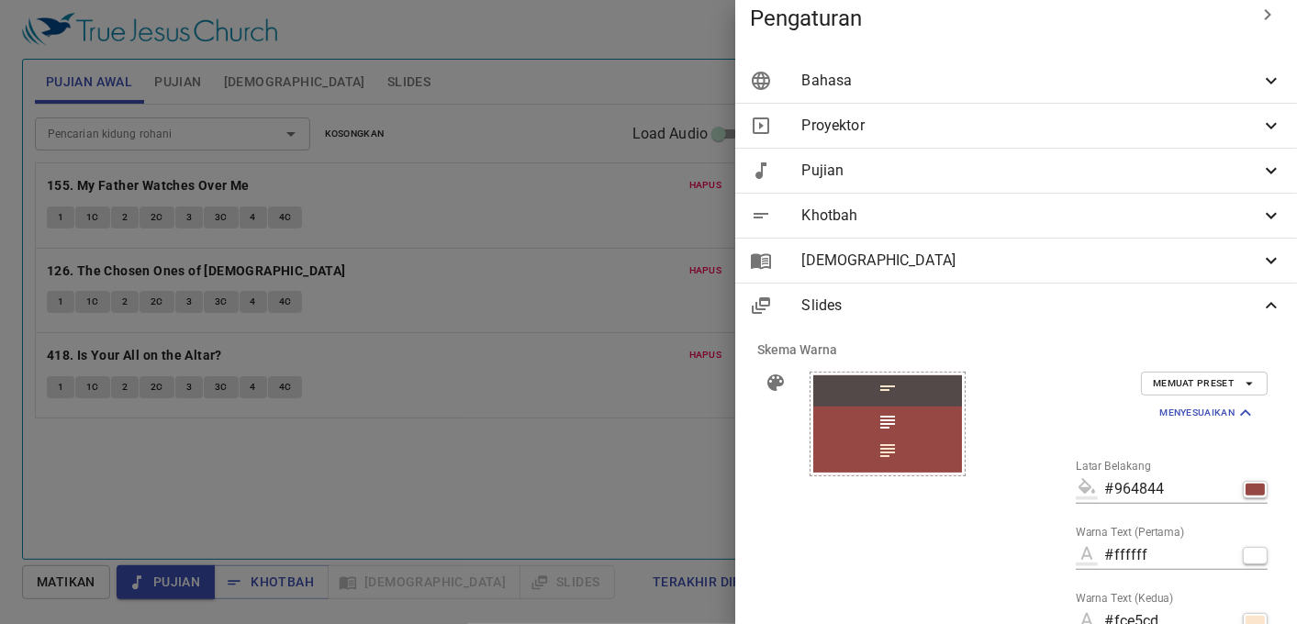
scroll to position [0, 0]
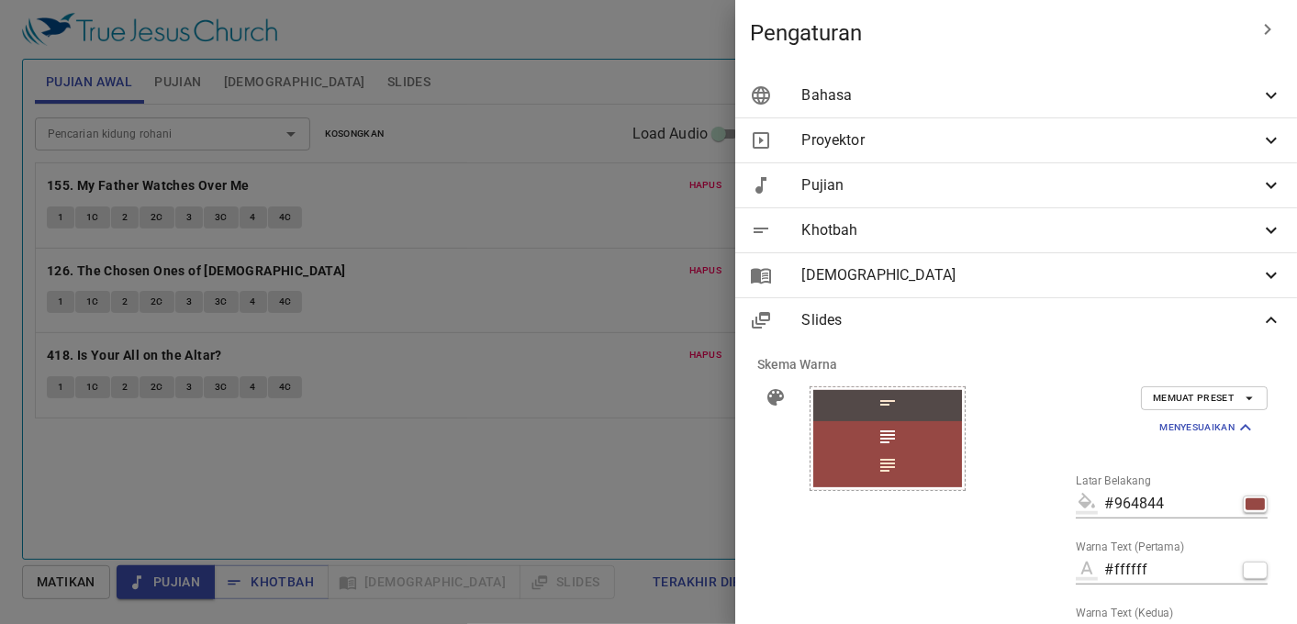
click at [847, 390] on div at bounding box center [887, 405] width 149 height 31
click at [877, 435] on icon at bounding box center [888, 437] width 22 height 22
click at [880, 470] on icon at bounding box center [887, 465] width 15 height 13
click at [1141, 398] on button "Memuat Preset" at bounding box center [1204, 399] width 127 height 24
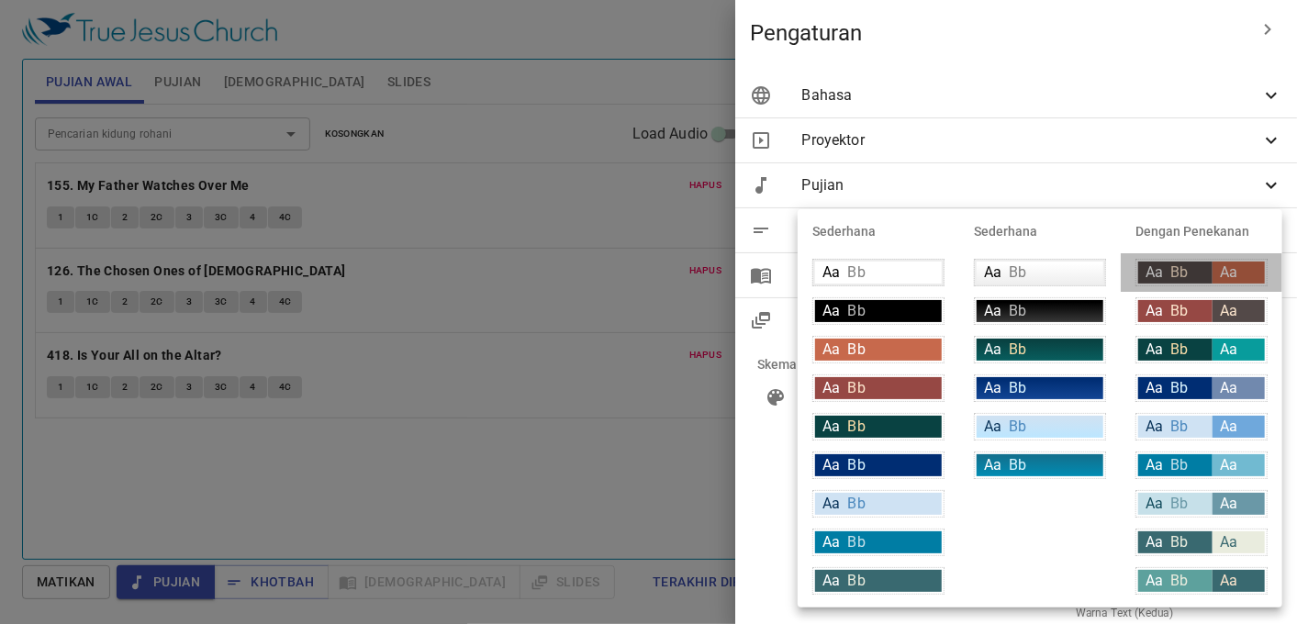
click at [1231, 279] on span "Aa" at bounding box center [1228, 272] width 17 height 17
type input "#534948"
type input "#c7694c"
type input "#ffffff"
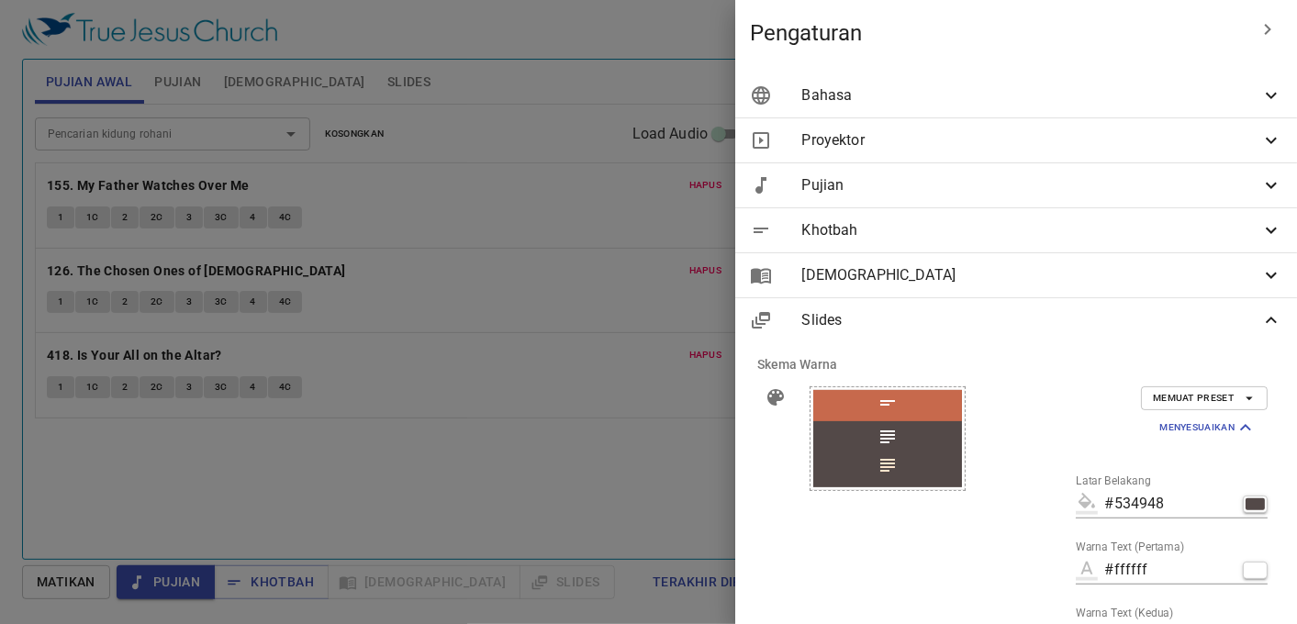
click at [880, 432] on icon at bounding box center [887, 437] width 15 height 13
click at [1172, 400] on span "Memuat Preset" at bounding box center [1204, 398] width 103 height 17
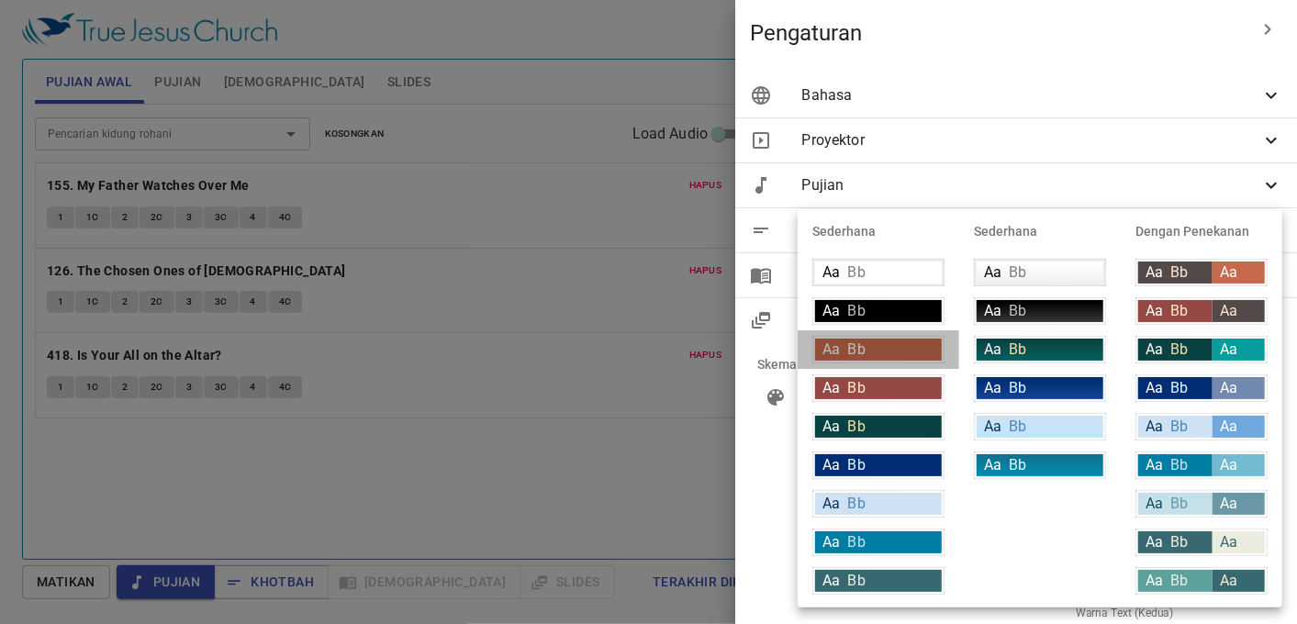
click at [923, 349] on div "Aa Bb" at bounding box center [878, 350] width 127 height 22
type input "#c7694c"
type input "#ffffff"
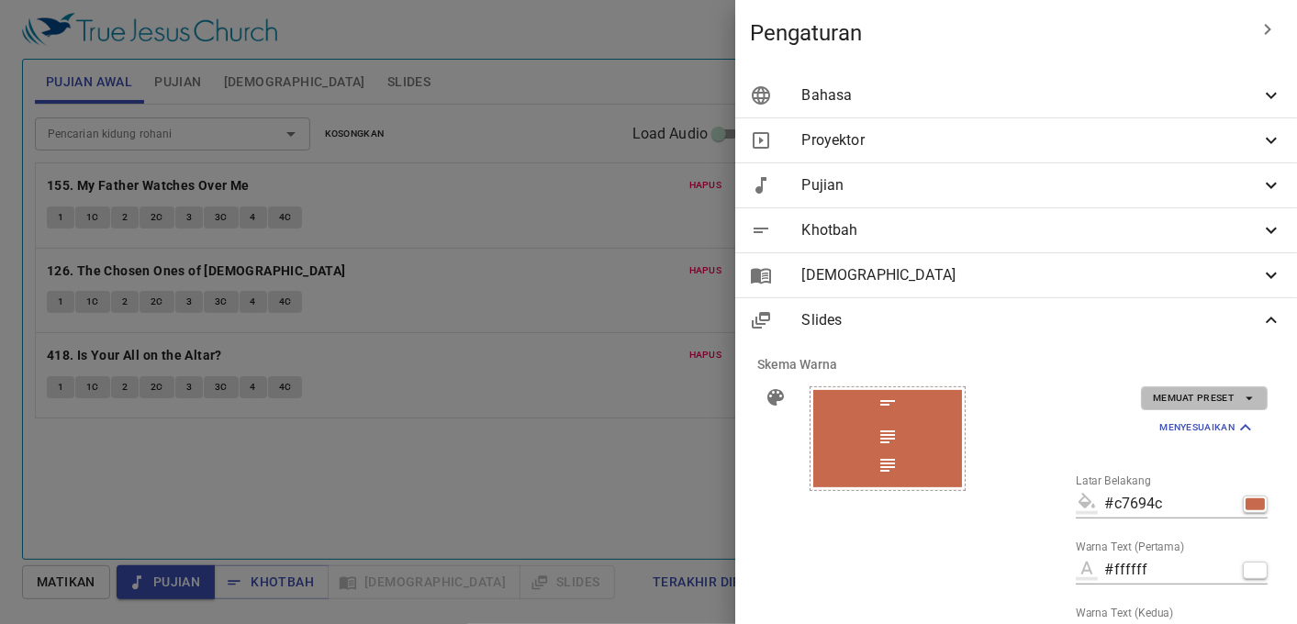
click at [1153, 387] on button "Memuat Preset" at bounding box center [1204, 399] width 127 height 24
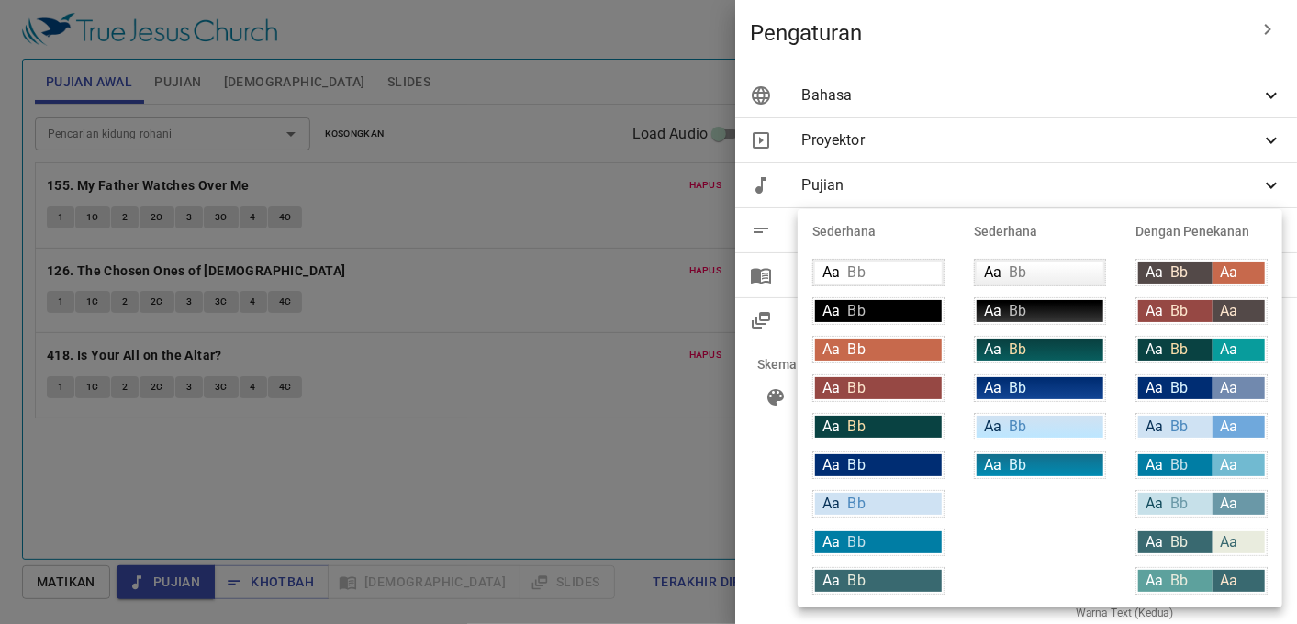
click at [1199, 300] on div "Aa Bb" at bounding box center [1175, 311] width 74 height 22
type input "#964844"
type input "#fce5cd"
type input "#534948"
type input "#fce5cd"
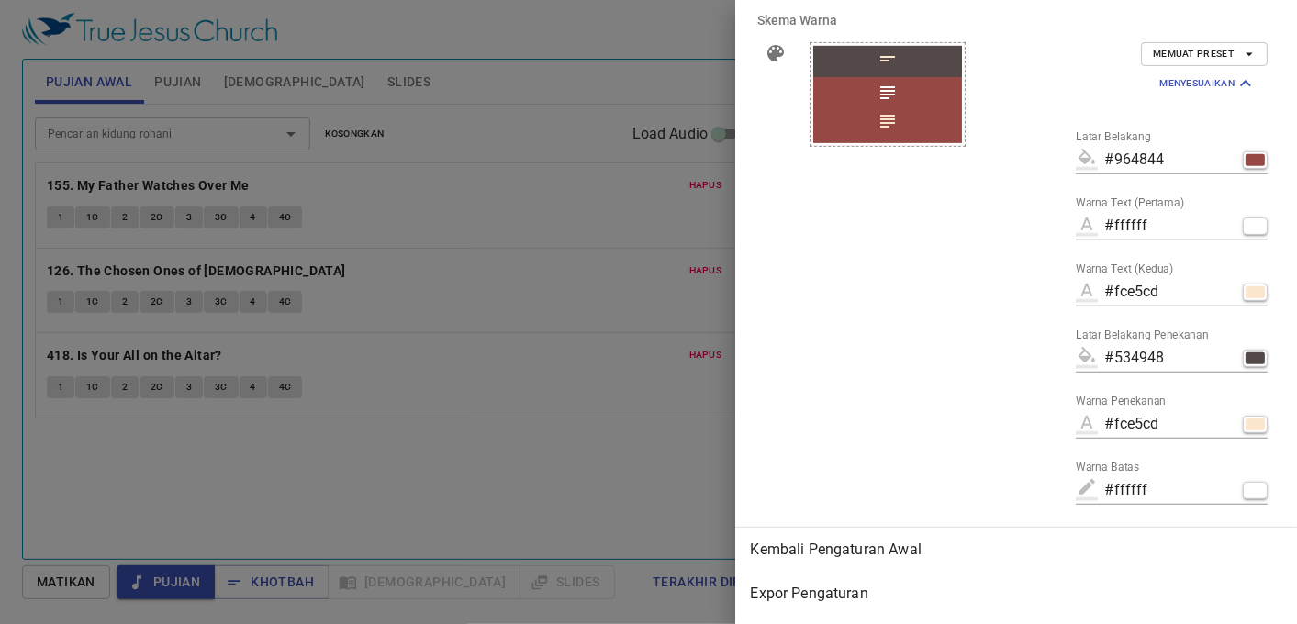
scroll to position [401, 0]
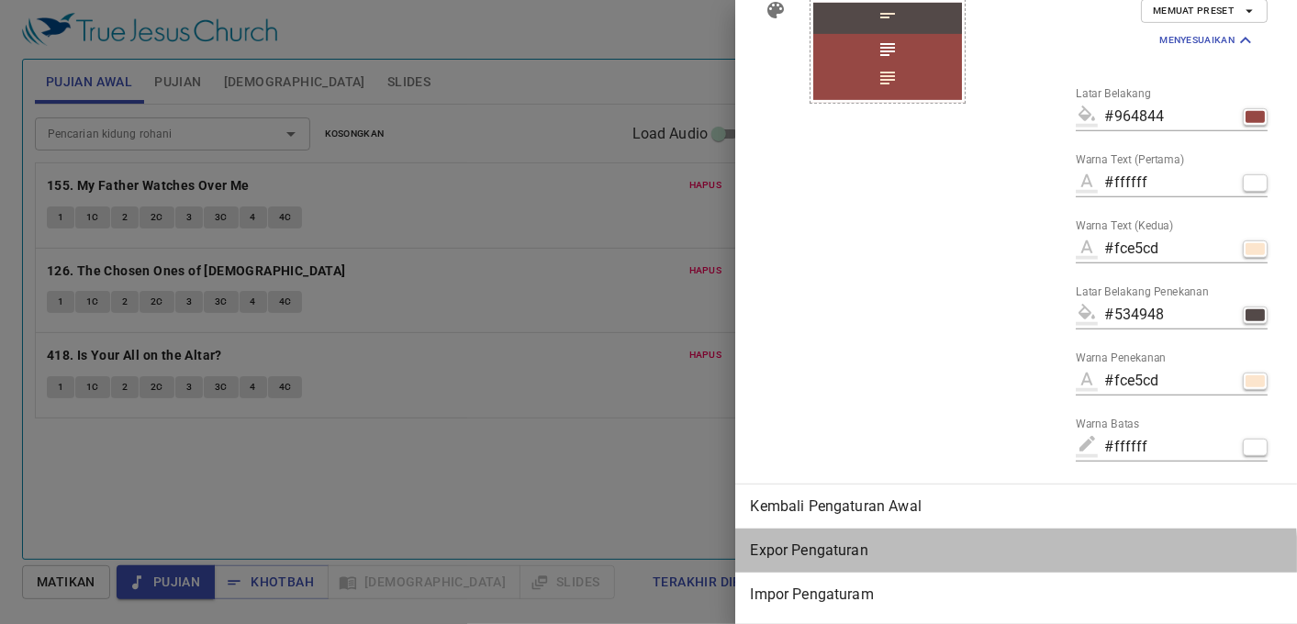
click at [892, 547] on div "Expor Pengaturan" at bounding box center [1016, 551] width 562 height 44
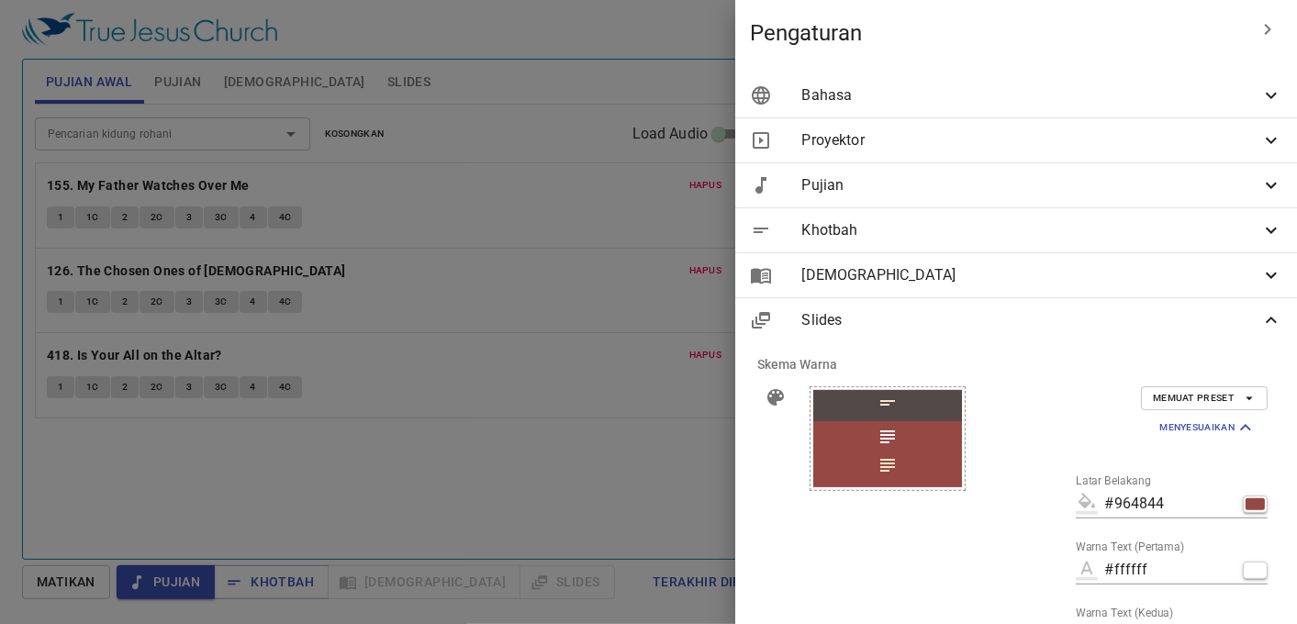
click at [851, 325] on span "Slides" at bounding box center [1031, 320] width 459 height 22
click at [964, 315] on span "Slides" at bounding box center [1031, 320] width 459 height 22
click at [1261, 322] on icon at bounding box center [1272, 320] width 22 height 22
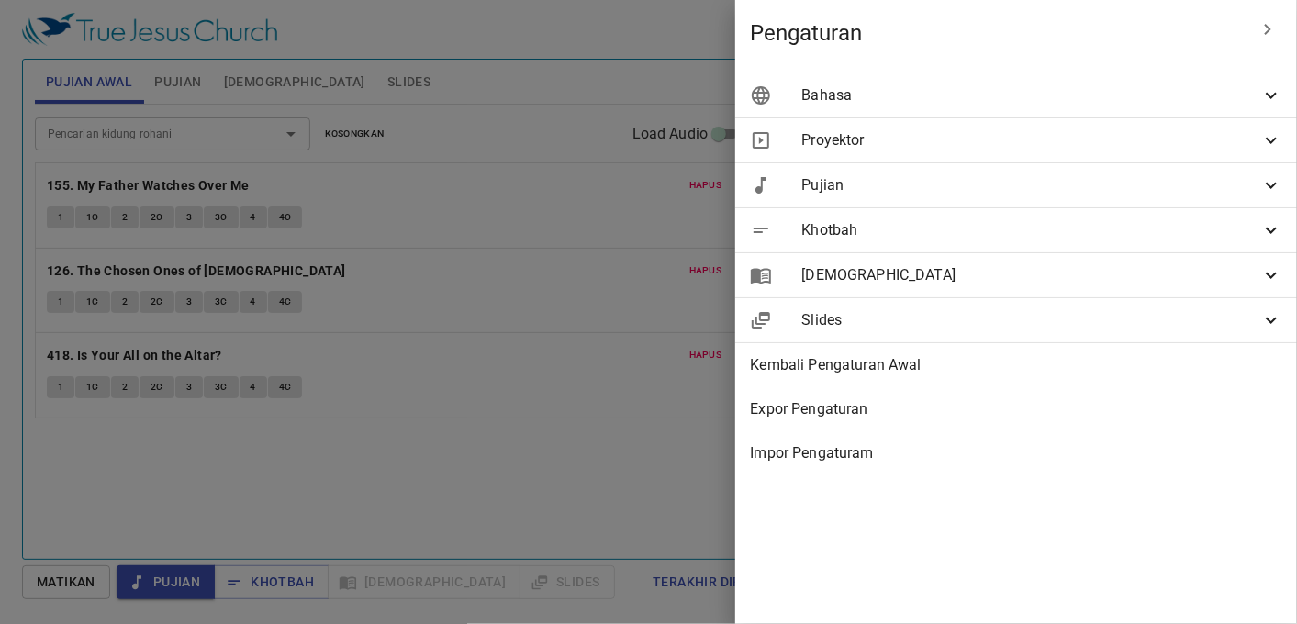
click at [1253, 33] on button "button" at bounding box center [1268, 29] width 44 height 44
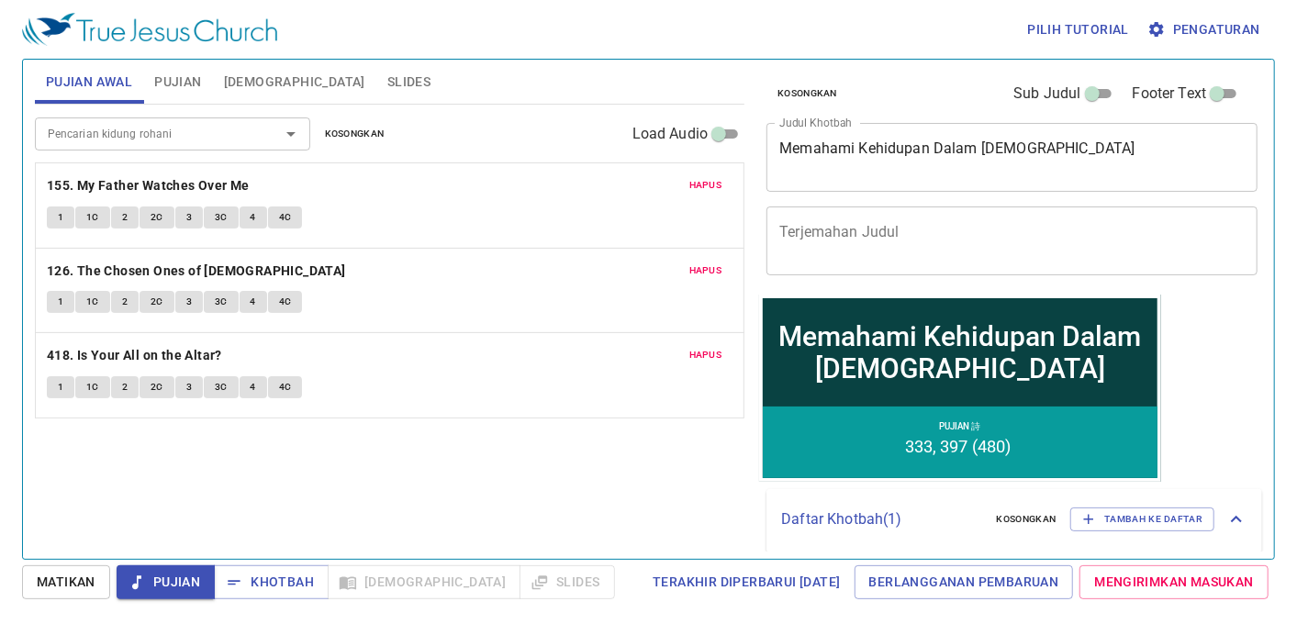
click at [544, 496] on div "Pencarian kidung rohani Pencarian kidung rohani Kosongkan Load Audio Hapus 155.…" at bounding box center [390, 324] width 710 height 439
click at [246, 585] on span "Khotbah" at bounding box center [271, 582] width 85 height 23
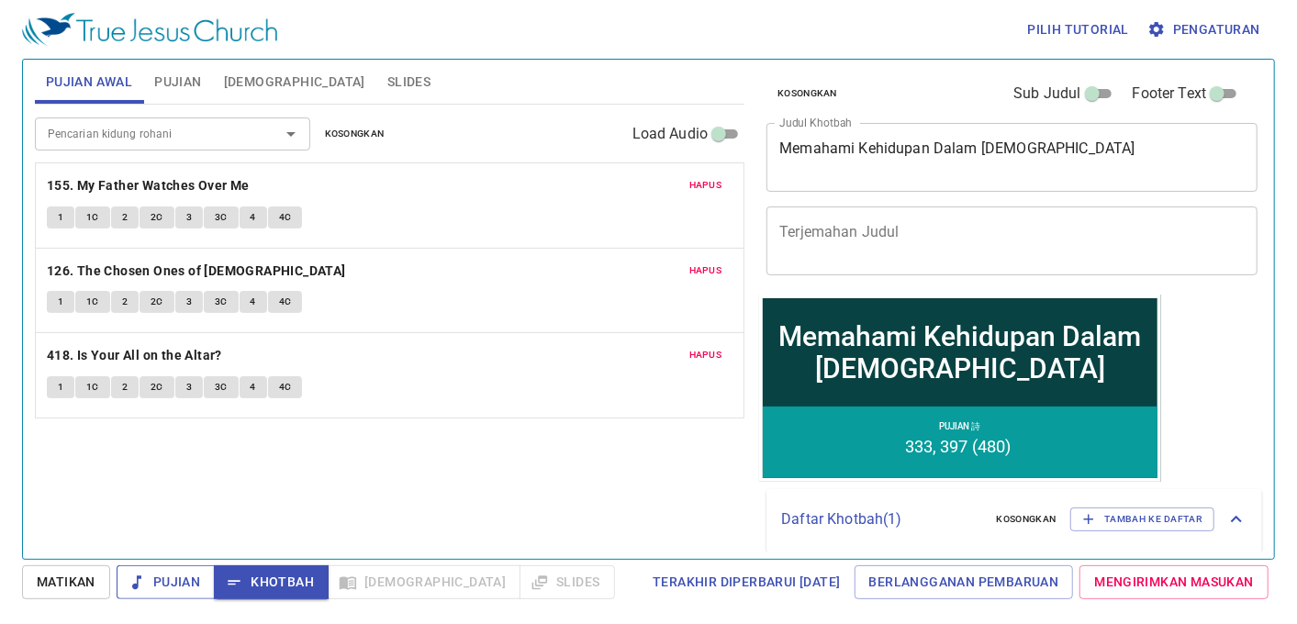
click at [200, 589] on span "Pujian" at bounding box center [165, 582] width 69 height 23
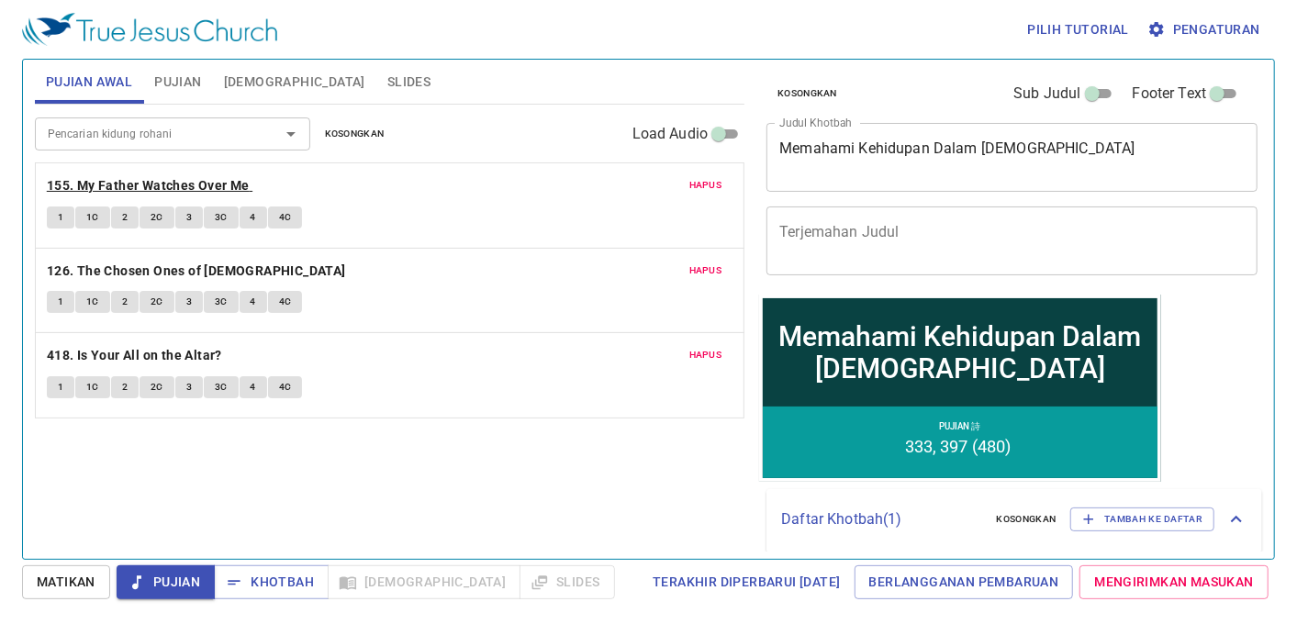
click at [116, 182] on b "155. My Father Watches Over Me" at bounding box center [148, 185] width 203 height 23
click at [216, 186] on b "155. My Father Watches Over Me" at bounding box center [148, 185] width 203 height 23
click at [51, 209] on button "1" at bounding box center [61, 218] width 28 height 22
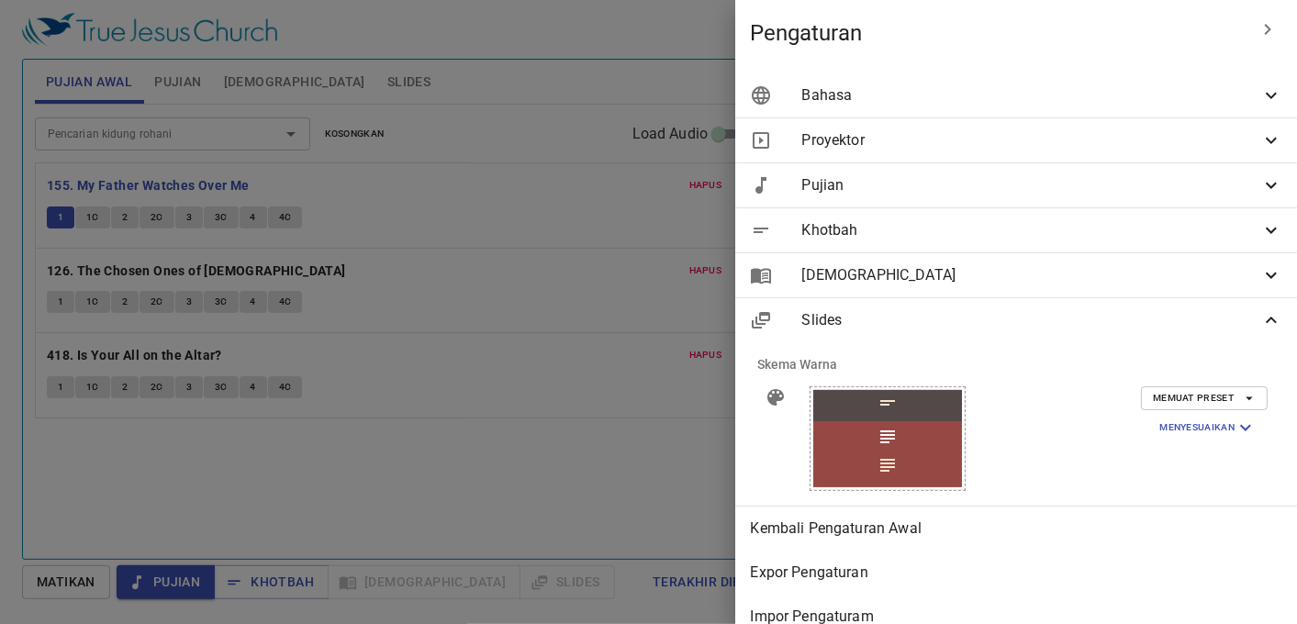
scroll to position [37, 0]
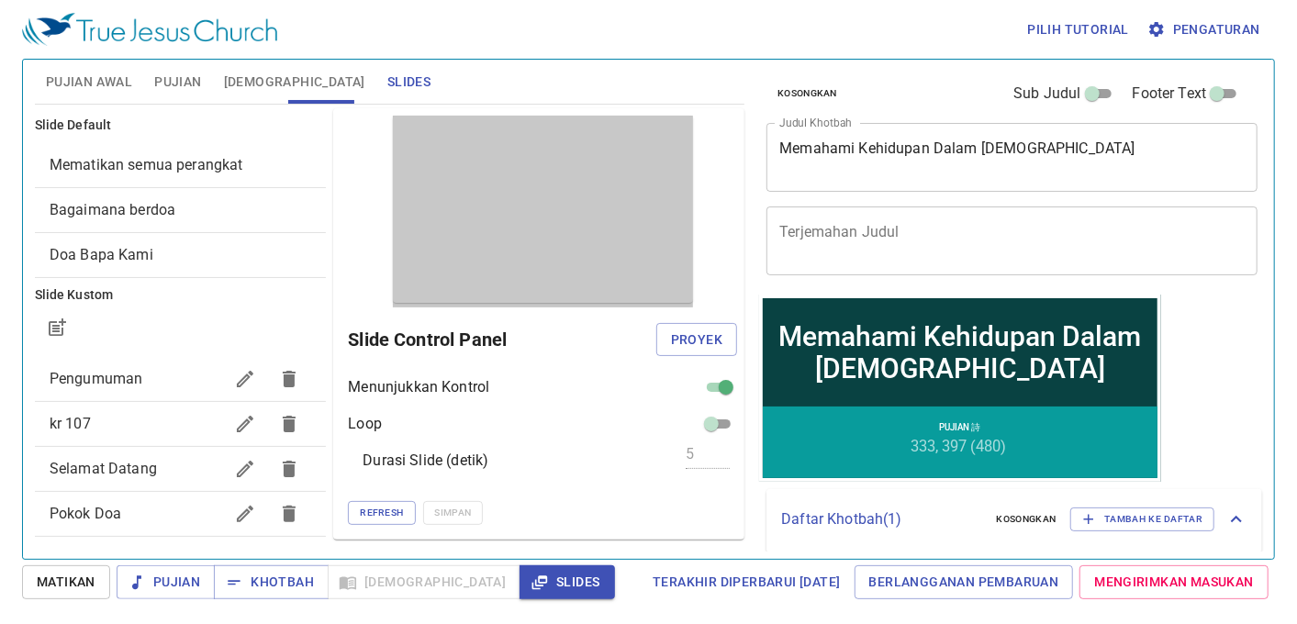
scroll to position [482, 0]
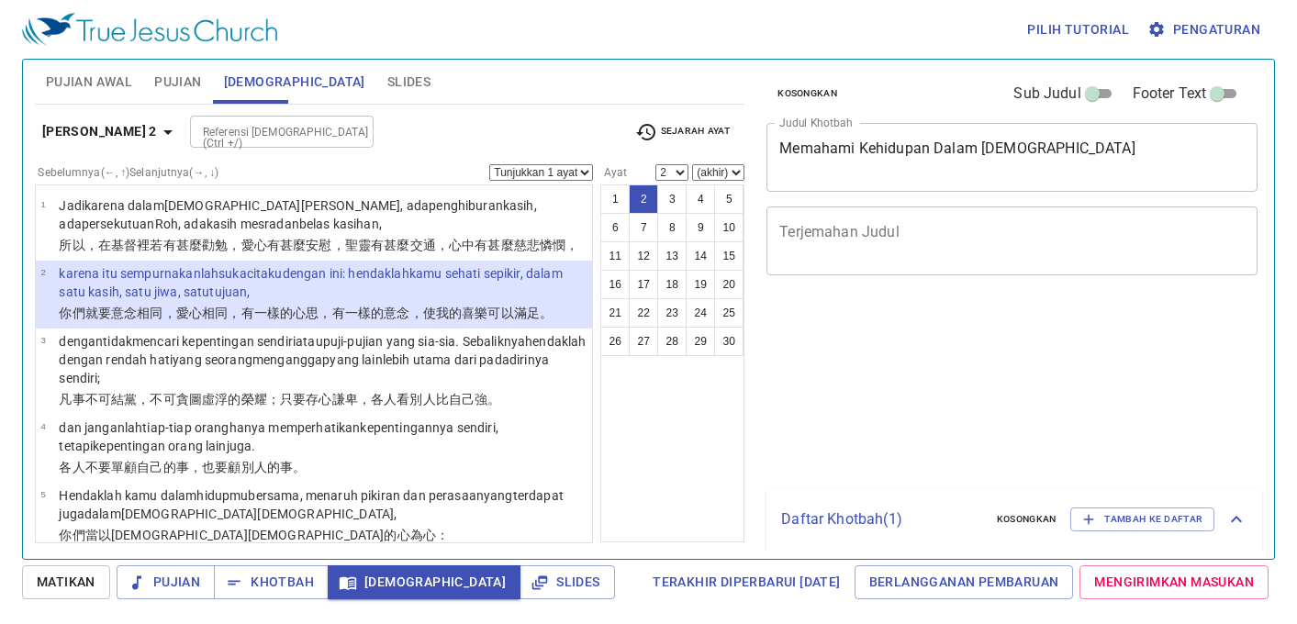
select select "2"
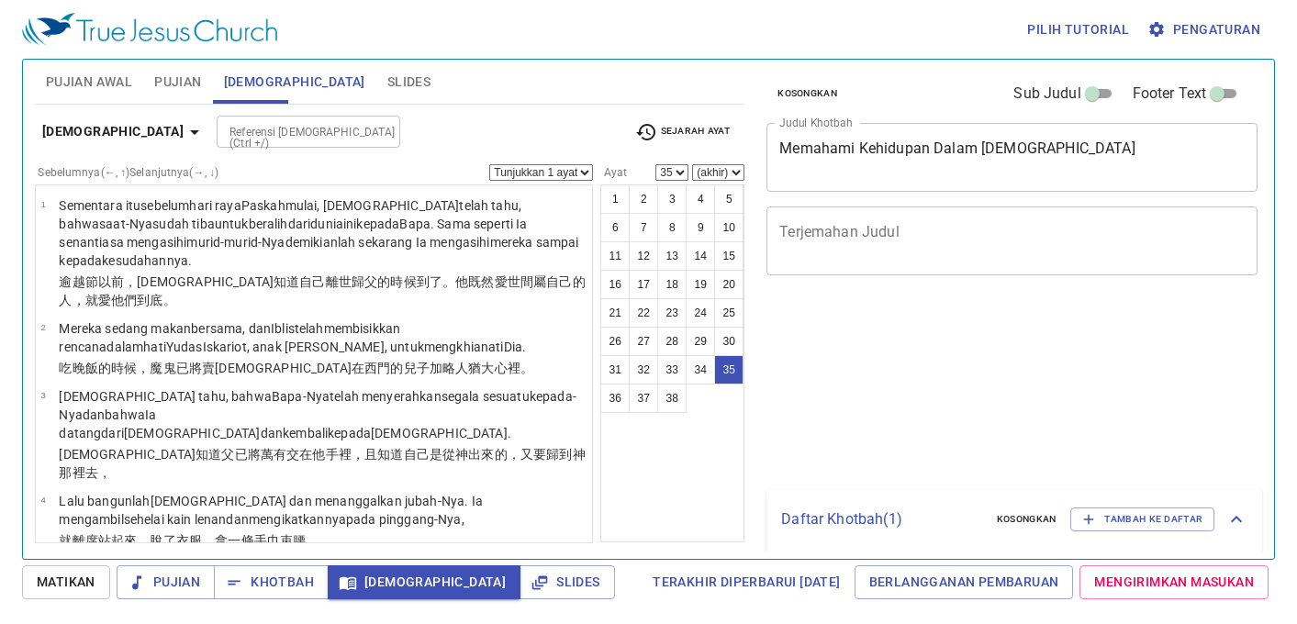
select select "35"
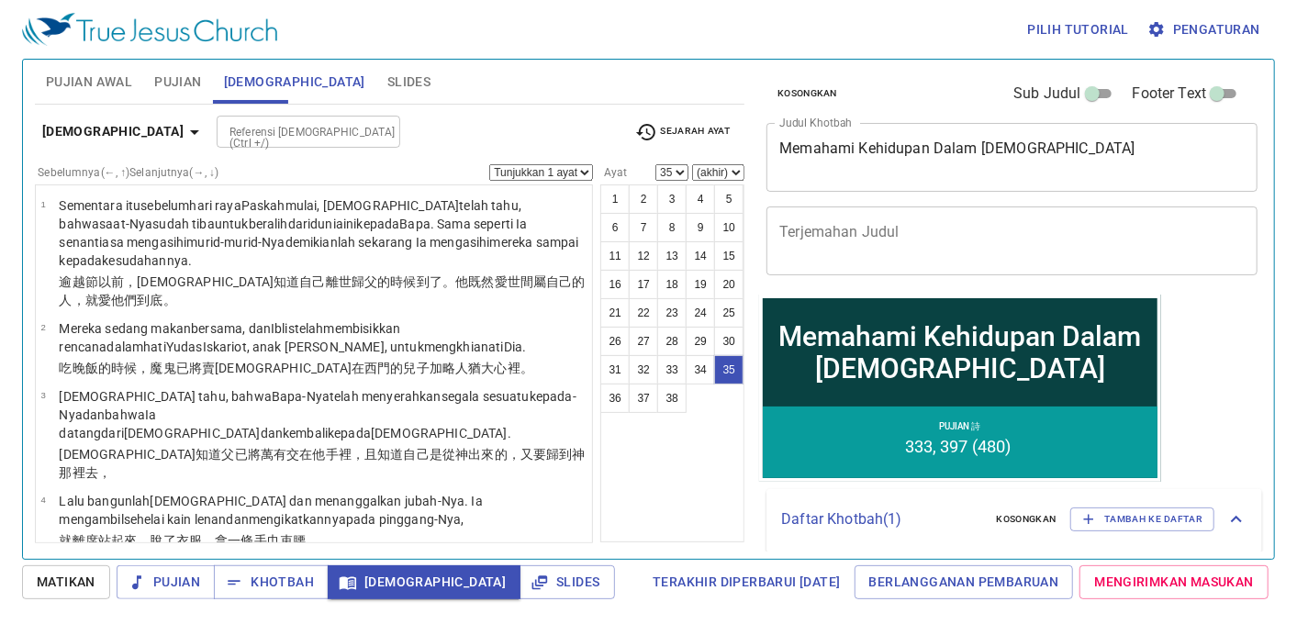
scroll to position [2506, 0]
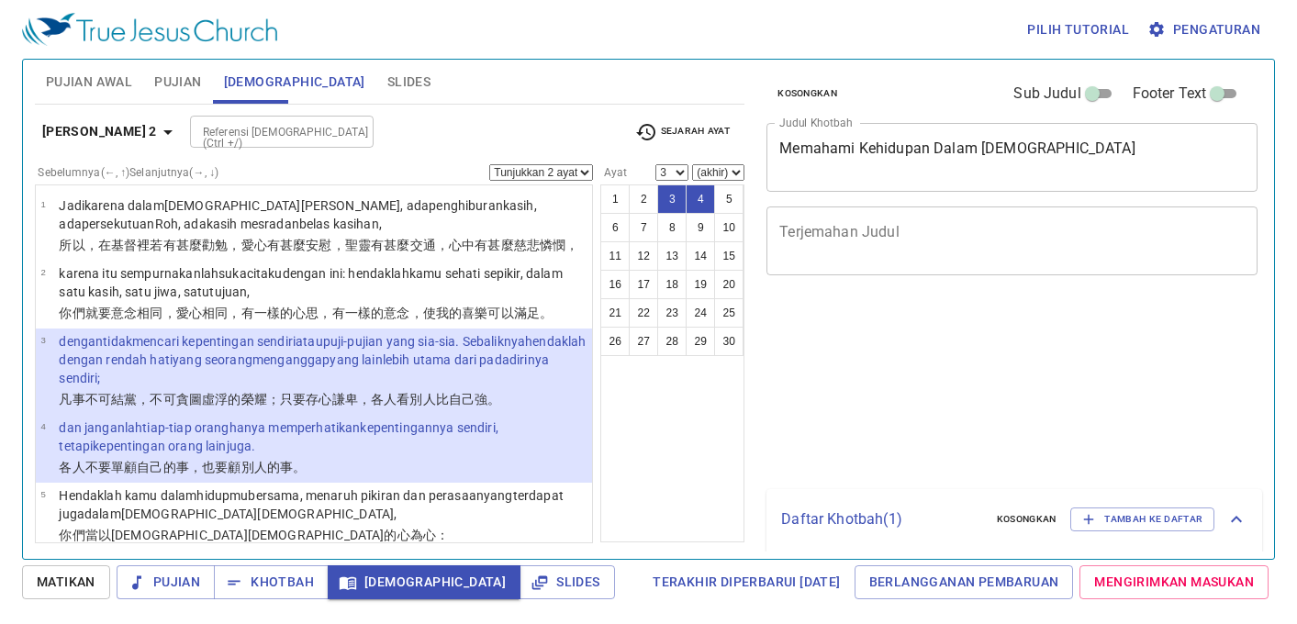
select select "2"
select select "3"
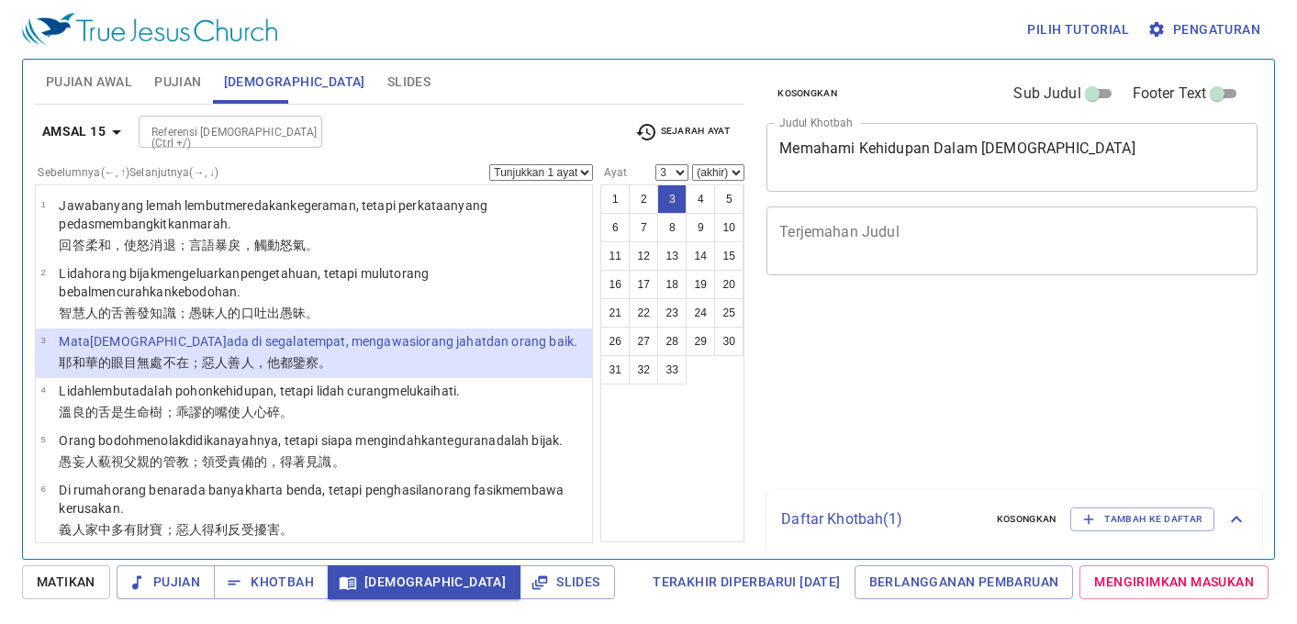
select select "3"
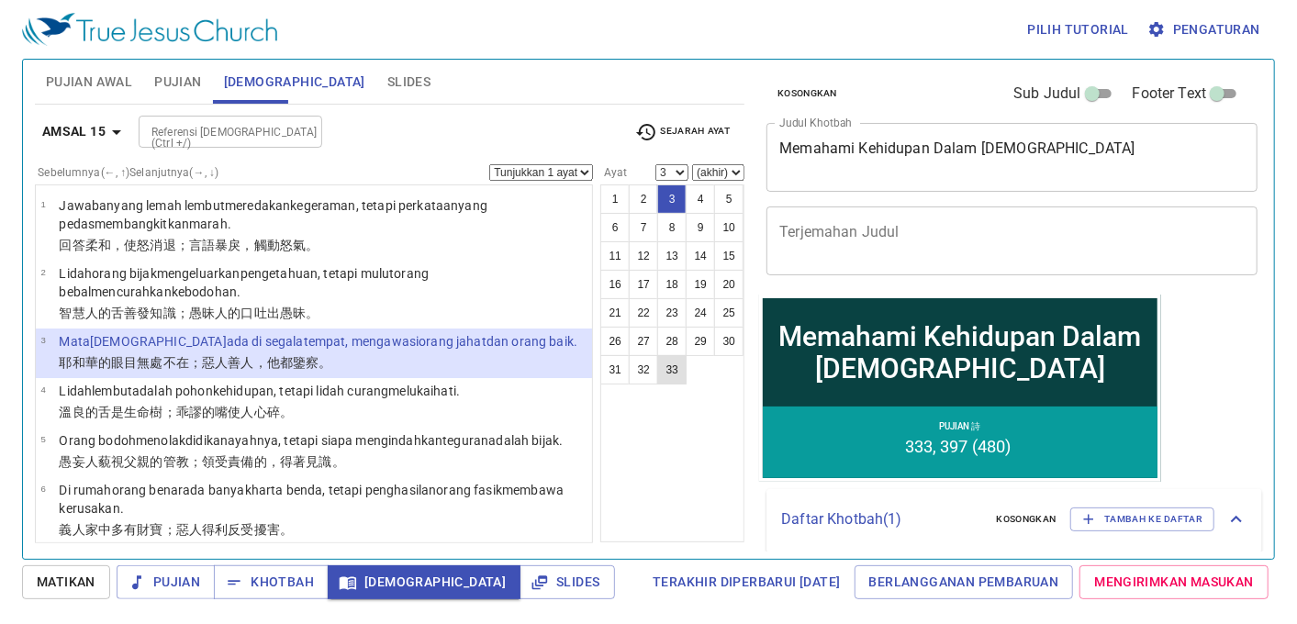
click at [657, 385] on button "33" at bounding box center [671, 369] width 29 height 29
